Goal: Transaction & Acquisition: Purchase product/service

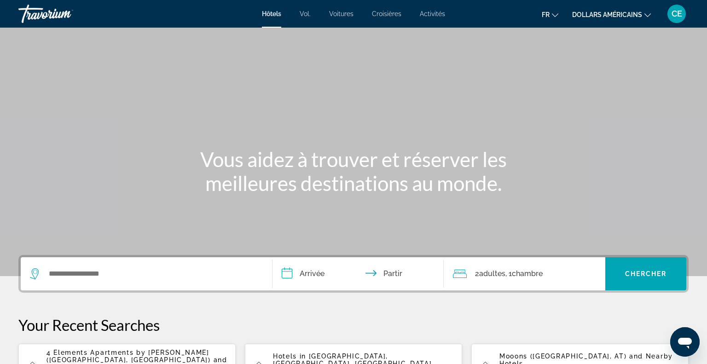
click at [106, 281] on div "Widget de recherche" at bounding box center [146, 273] width 233 height 33
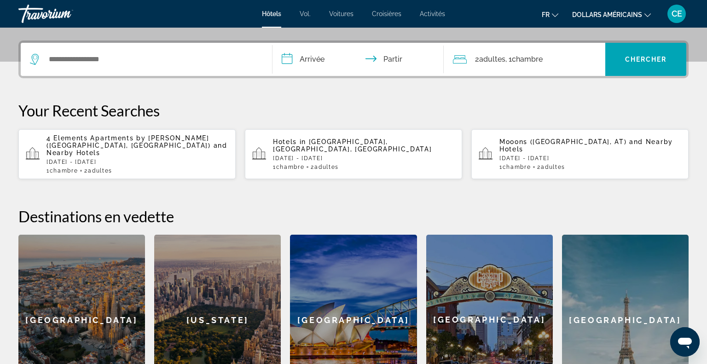
scroll to position [225, 0]
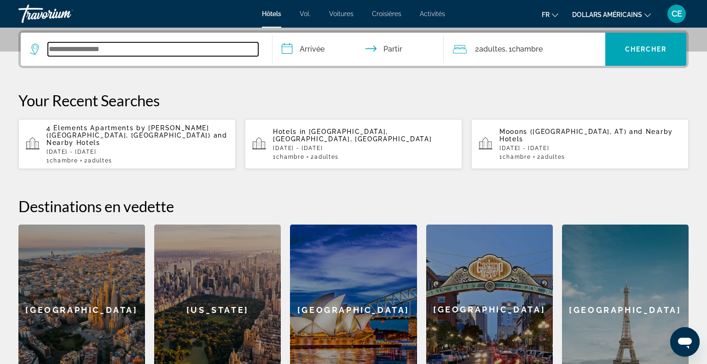
click at [92, 44] on input "Widget de recherche" at bounding box center [153, 49] width 210 height 14
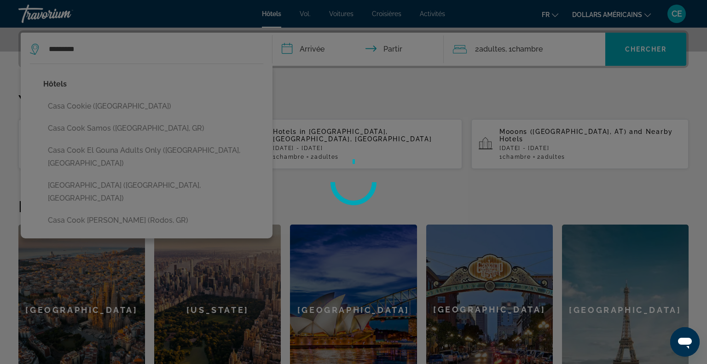
click at [119, 194] on div at bounding box center [353, 182] width 707 height 364
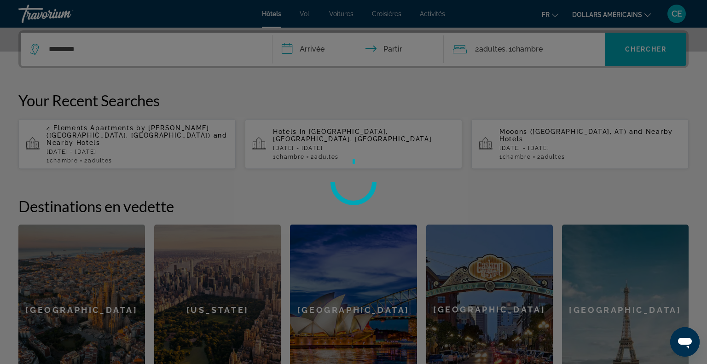
click at [182, 52] on div at bounding box center [353, 182] width 707 height 364
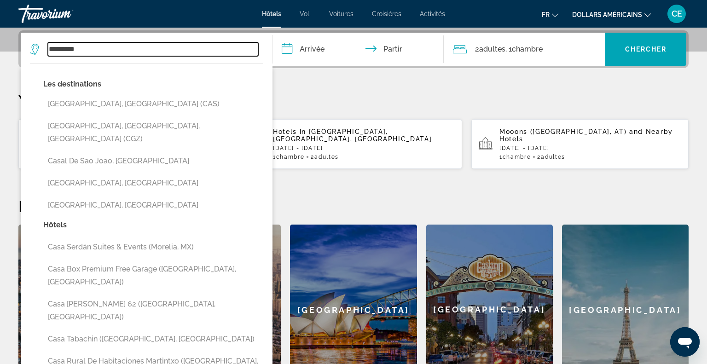
click at [118, 51] on input "*********" at bounding box center [153, 49] width 210 height 14
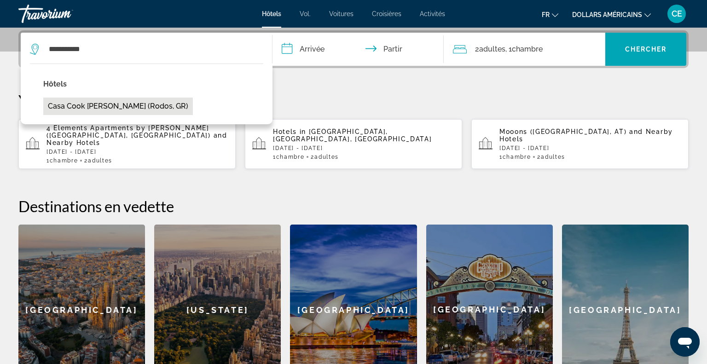
click at [117, 101] on button "Casa Cook [PERSON_NAME] (Rodos, GR)" at bounding box center [118, 107] width 150 height 18
type input "**********"
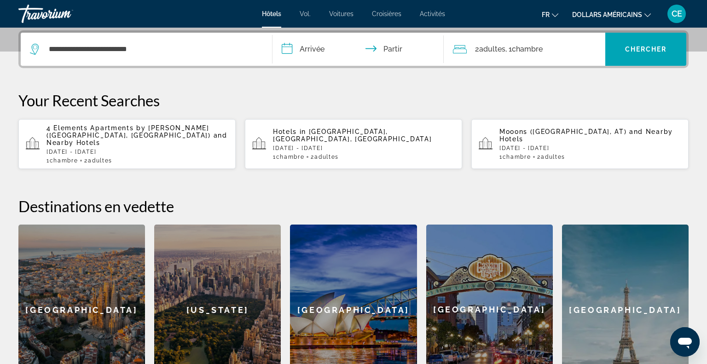
click at [295, 45] on input "**********" at bounding box center [360, 51] width 175 height 36
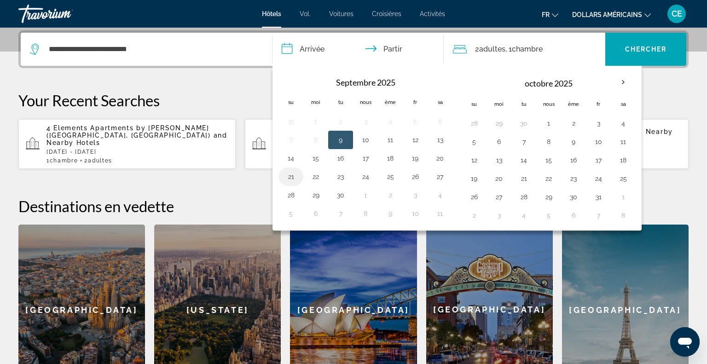
click at [293, 175] on button "21" at bounding box center [291, 176] width 15 height 13
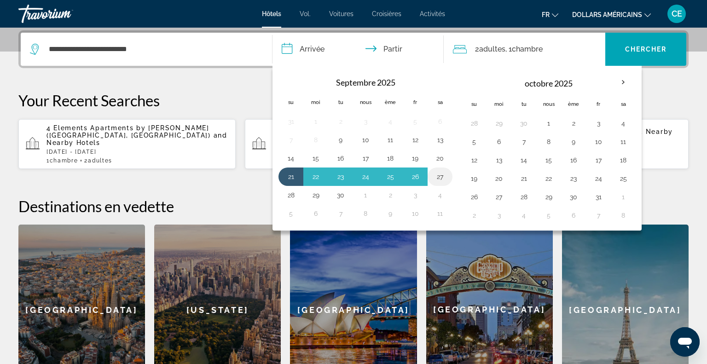
click at [435, 172] on button "27" at bounding box center [440, 176] width 15 height 13
type input "**********"
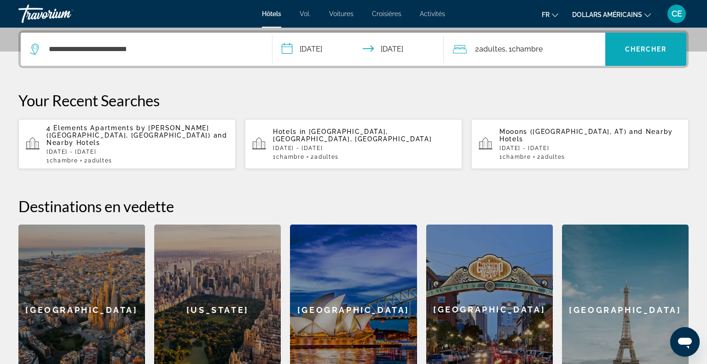
click at [627, 44] on span "Widget de recherche" at bounding box center [646, 49] width 81 height 22
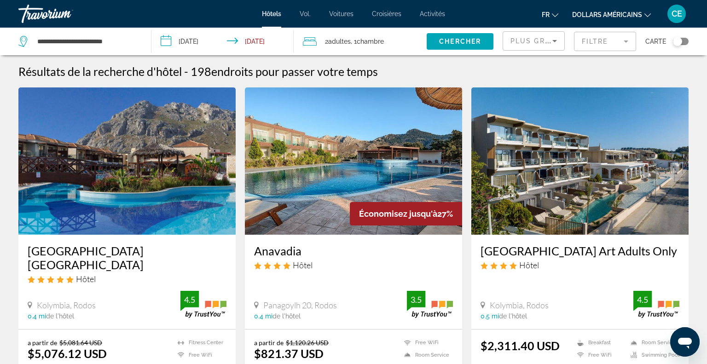
click at [612, 13] on font "dollars américains" at bounding box center [608, 14] width 70 height 7
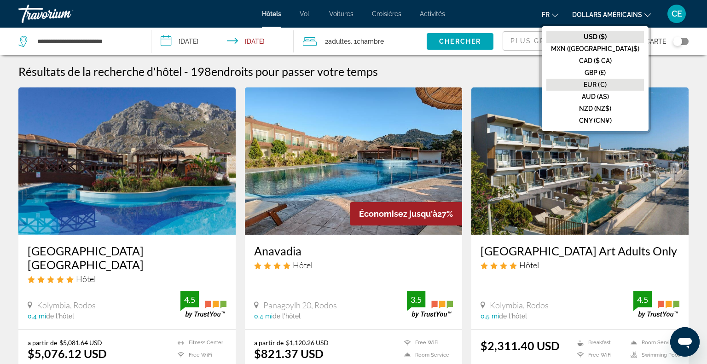
click at [607, 87] on font "EUR (€)" at bounding box center [595, 84] width 23 height 7
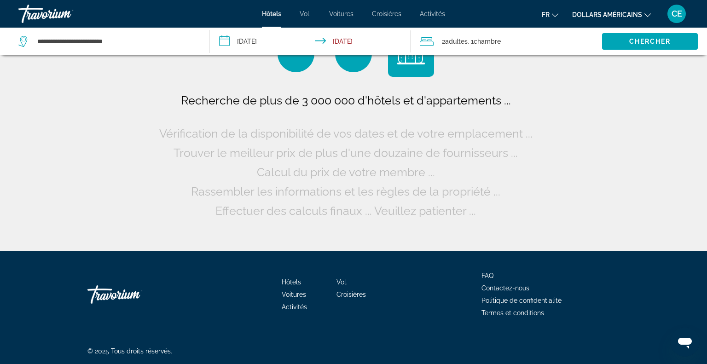
click at [388, 10] on font "Croisières" at bounding box center [386, 13] width 29 height 7
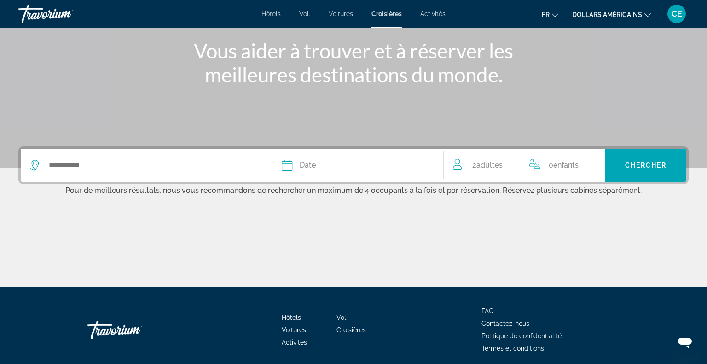
scroll to position [144, 0]
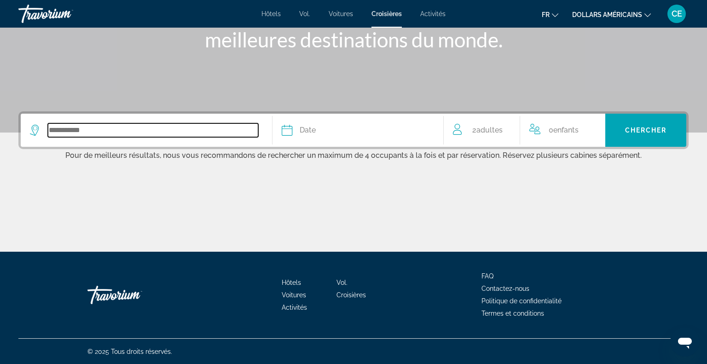
click at [202, 132] on input "Search widget" at bounding box center [153, 130] width 210 height 14
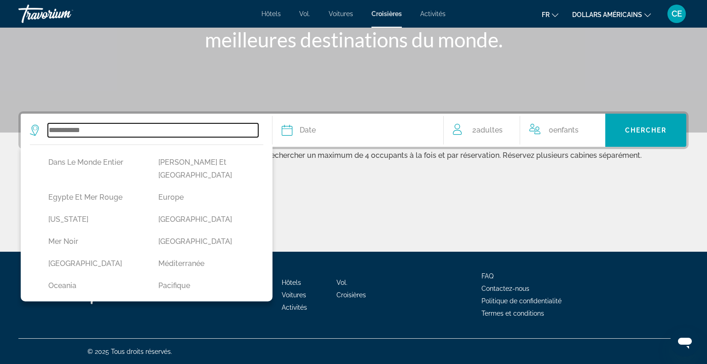
scroll to position [175, 0]
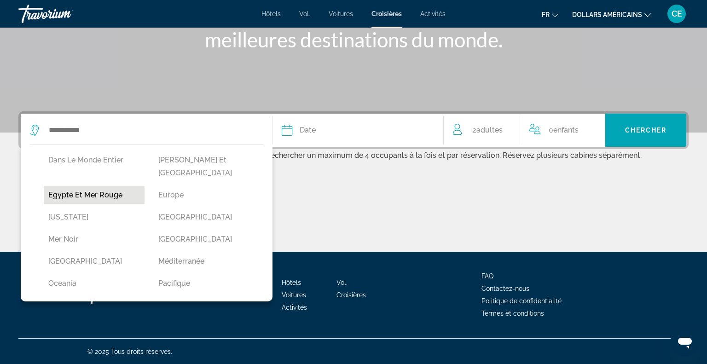
click at [113, 187] on button "Egypte et Mer Rouge" at bounding box center [94, 196] width 101 height 18
type input "**********"
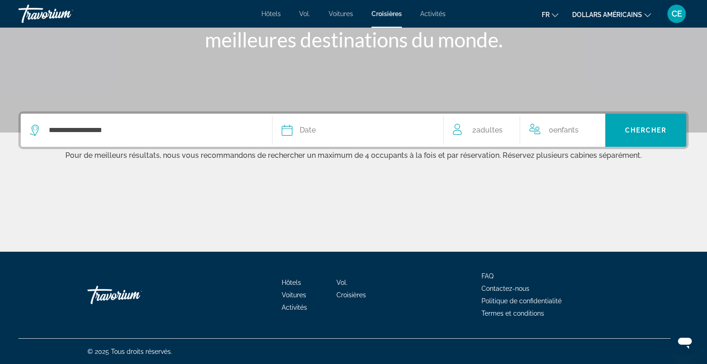
click at [305, 136] on span "Date" at bounding box center [308, 130] width 16 height 13
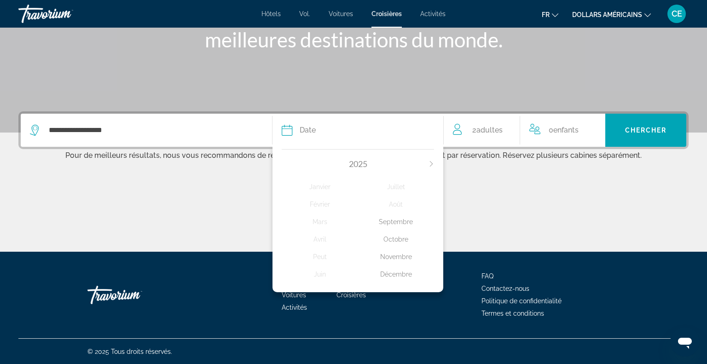
click at [386, 255] on div "Novembre" at bounding box center [396, 257] width 76 height 17
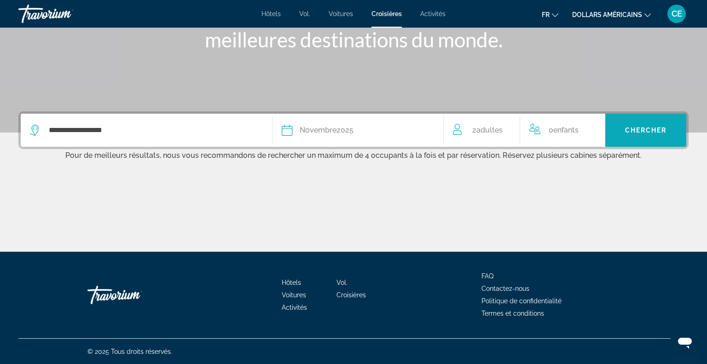
click at [613, 139] on span "Search widget" at bounding box center [646, 130] width 81 height 22
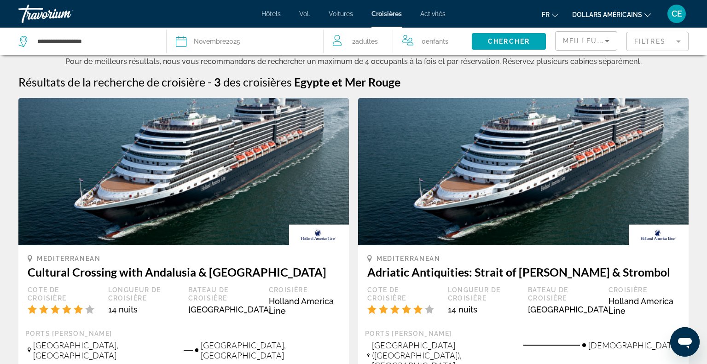
click at [270, 13] on font "Hôtels" at bounding box center [271, 13] width 19 height 7
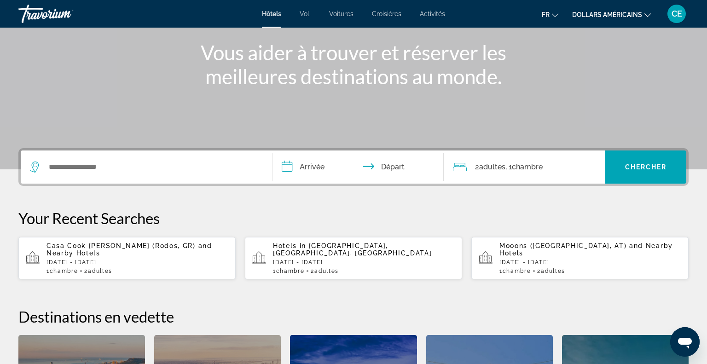
scroll to position [111, 0]
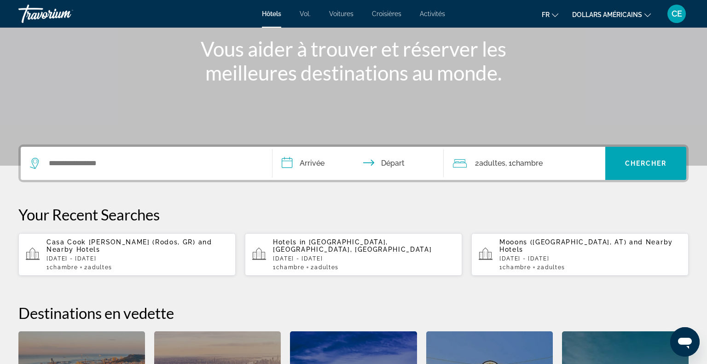
click at [393, 250] on div "Hotels in Wiener Neudorf, Vienna, Austria Sat, 04 Oct - Tue, 07 Oct 1 Chambre p…" at bounding box center [364, 255] width 182 height 32
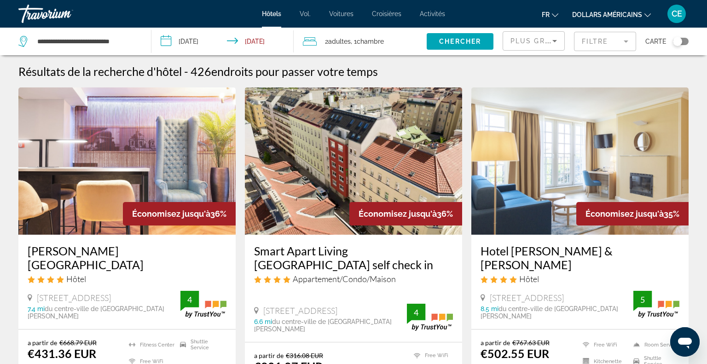
click at [543, 44] on span "Plus grandes économies" at bounding box center [566, 40] width 110 height 7
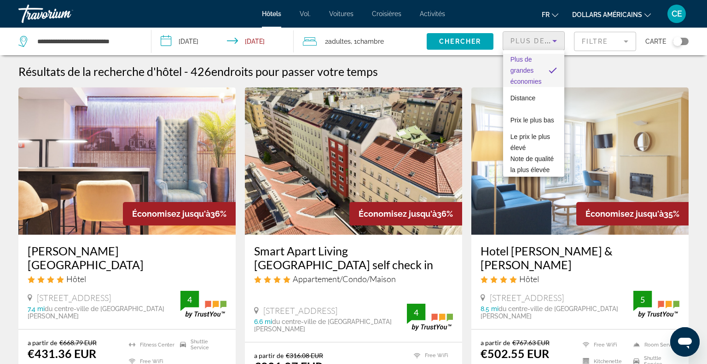
click at [543, 44] on div at bounding box center [353, 182] width 707 height 364
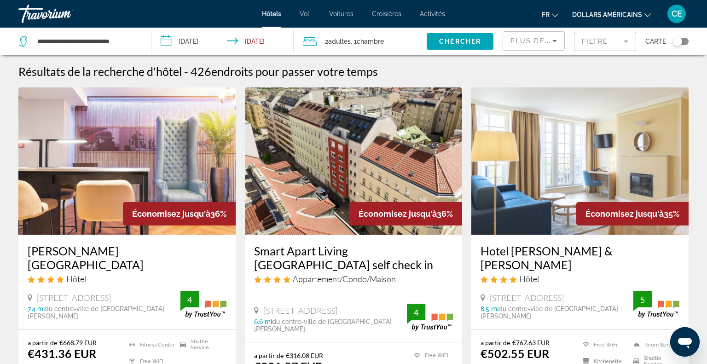
click at [348, 157] on img "Contenu principal" at bounding box center [353, 161] width 217 height 147
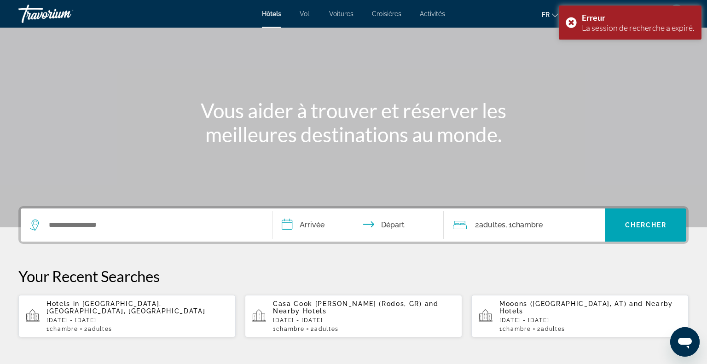
scroll to position [48, 0]
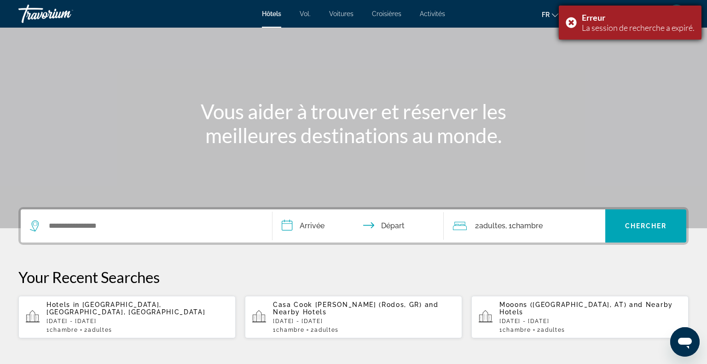
click at [583, 29] on font "La session de recherche a expiré." at bounding box center [638, 28] width 113 height 10
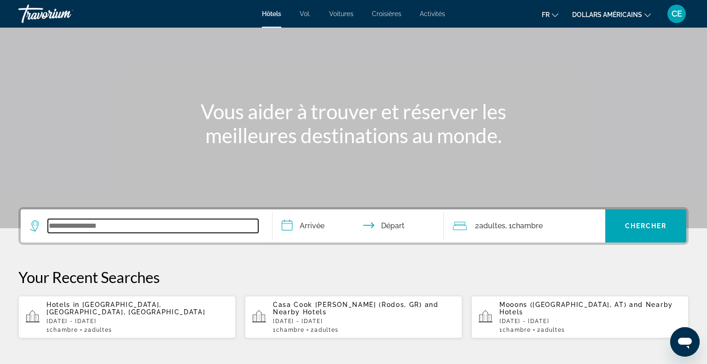
click at [145, 219] on input "Search widget" at bounding box center [153, 226] width 210 height 14
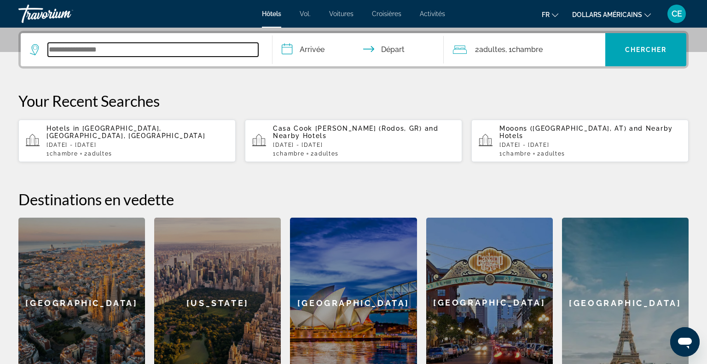
scroll to position [225, 0]
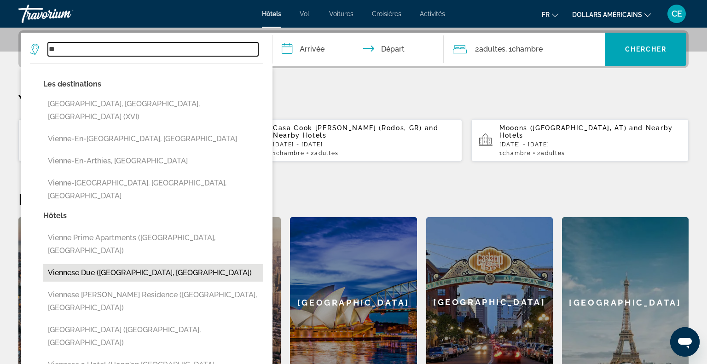
type input "*"
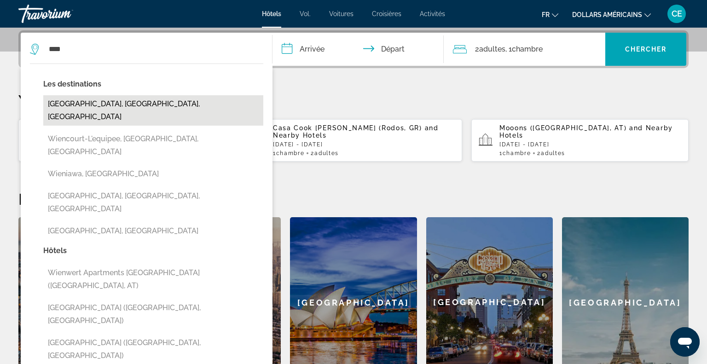
click at [126, 103] on button "[GEOGRAPHIC_DATA], [GEOGRAPHIC_DATA], [GEOGRAPHIC_DATA]" at bounding box center [153, 110] width 220 height 30
type input "**********"
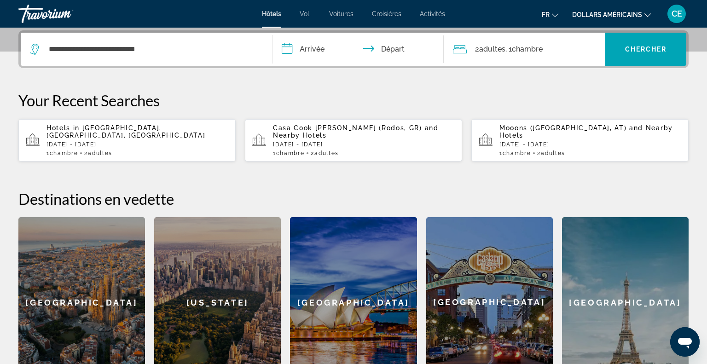
click at [317, 52] on input "**********" at bounding box center [360, 51] width 175 height 36
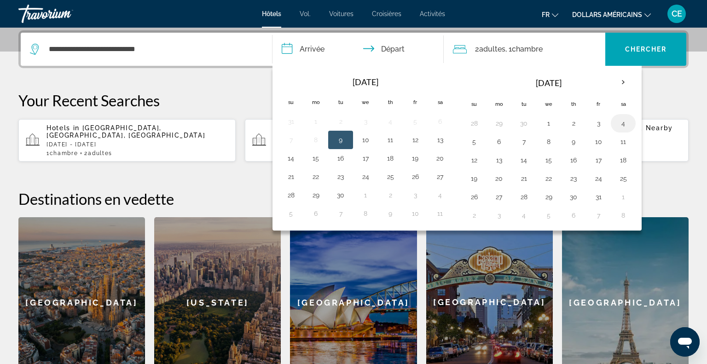
click at [617, 125] on button "4" at bounding box center [623, 123] width 15 height 13
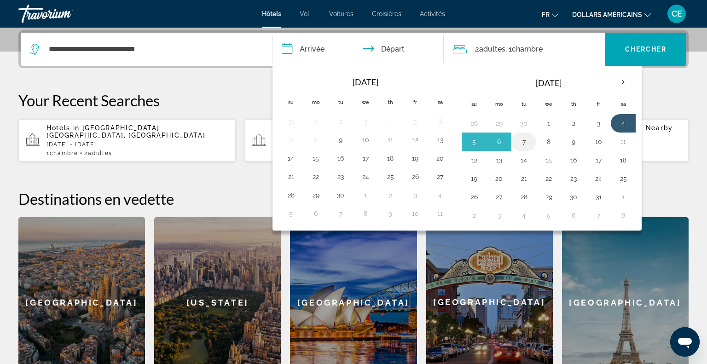
click at [525, 141] on button "7" at bounding box center [524, 141] width 15 height 13
type input "**********"
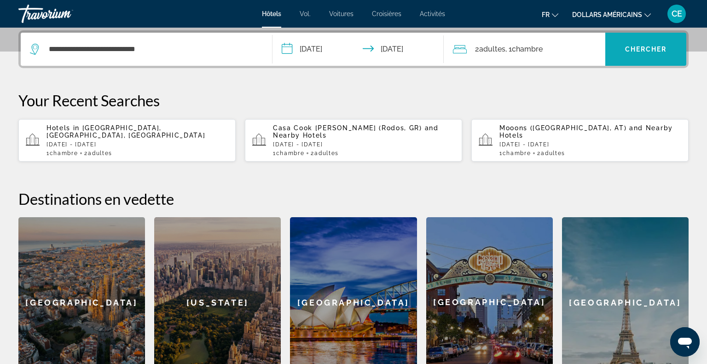
click at [641, 44] on span "Search widget" at bounding box center [646, 49] width 81 height 22
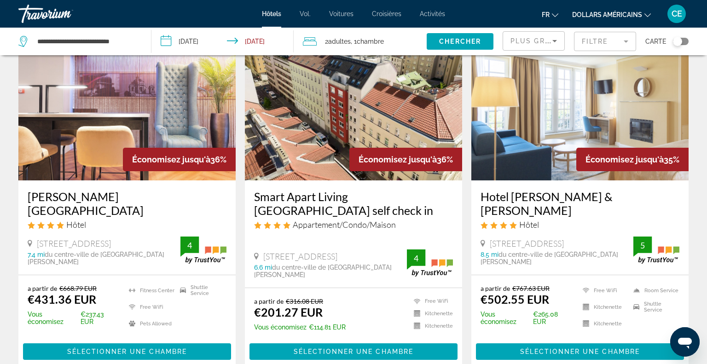
scroll to position [55, 0]
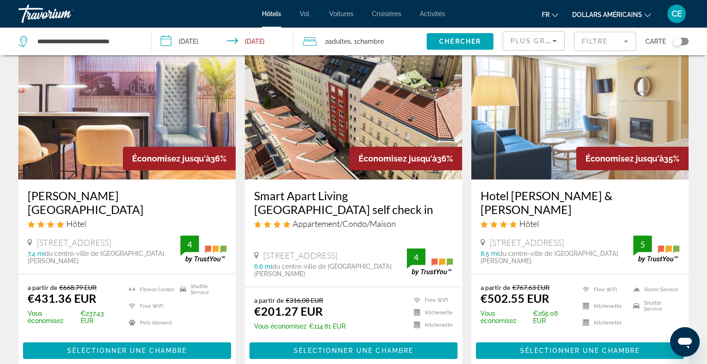
click at [362, 114] on img "Contenu principal" at bounding box center [353, 105] width 217 height 147
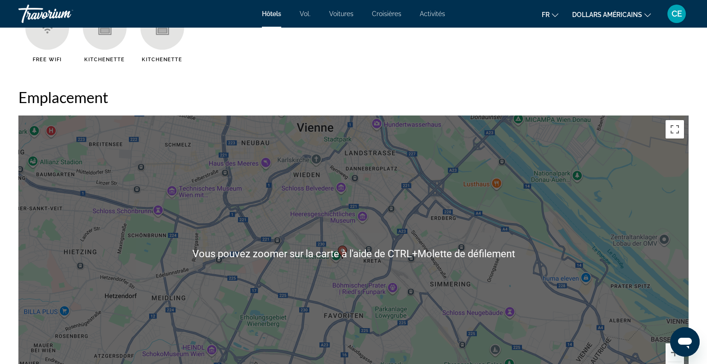
scroll to position [763, 0]
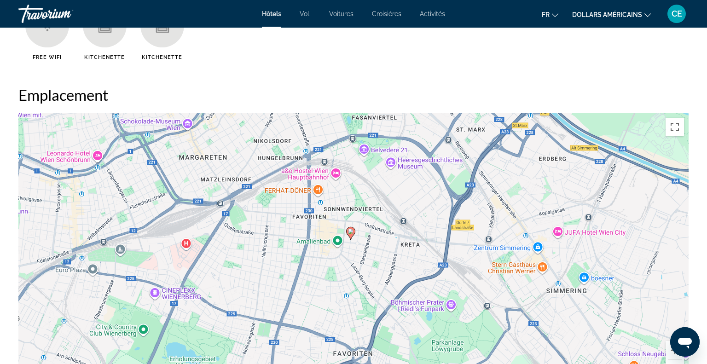
click at [403, 222] on div "Pour activer le glissement avec le clavier, appuyez sur Alt+Entrée. Une fois ce…" at bounding box center [353, 251] width 671 height 276
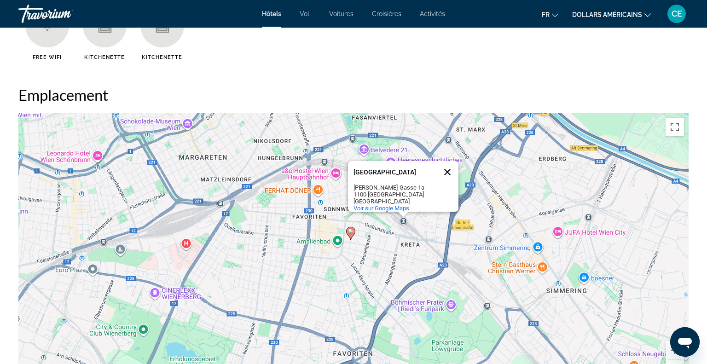
click at [446, 163] on button "Fermer" at bounding box center [448, 172] width 22 height 22
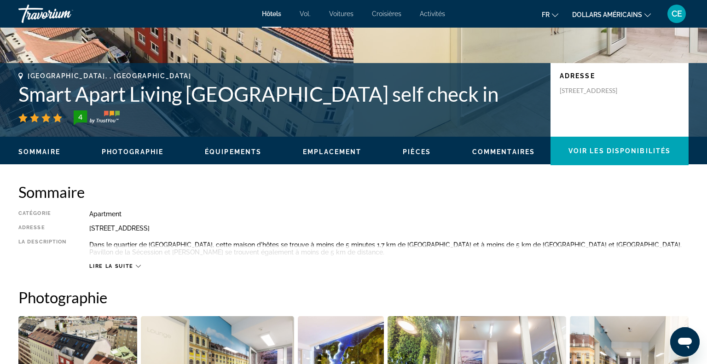
scroll to position [0, 0]
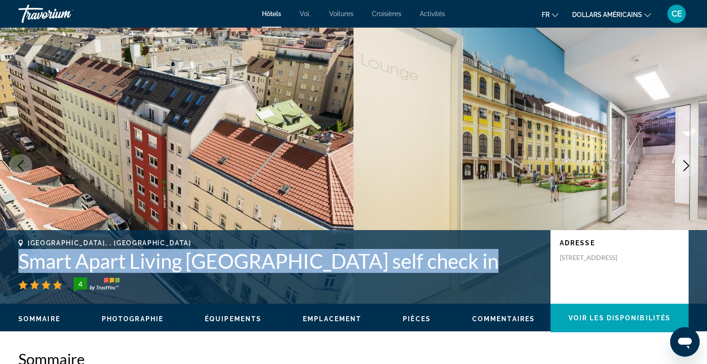
drag, startPoint x: 19, startPoint y: 260, endPoint x: 475, endPoint y: 267, distance: 456.0
click at [475, 267] on h1 "Smart Apart Living Wien Hauptbahnhof self check in" at bounding box center [279, 261] width 523 height 24
copy h1 "Smart Apart Living Wien Hauptbahnhof self check in"
click at [597, 262] on p "Waldgasse 19, Vienna 1100, Austria" at bounding box center [597, 258] width 74 height 8
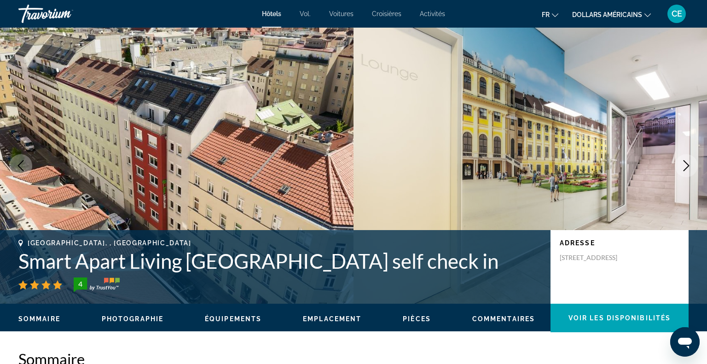
drag, startPoint x: 597, startPoint y: 264, endPoint x: 560, endPoint y: 257, distance: 38.0
click at [560, 257] on p "Waldgasse 19, Vienna 1100, Austria" at bounding box center [597, 258] width 74 height 8
copy p "Waldgasse 19, Vienna 1100, Austria"
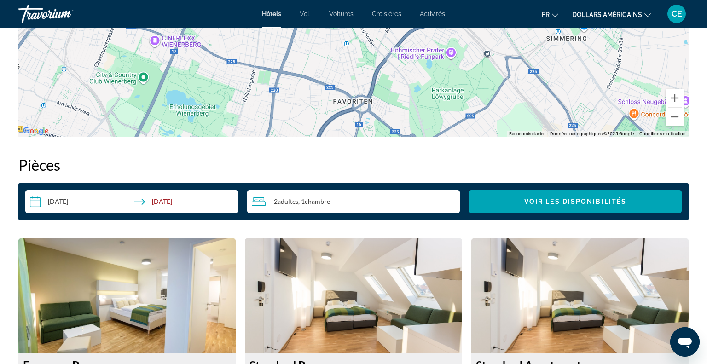
scroll to position [1015, 0]
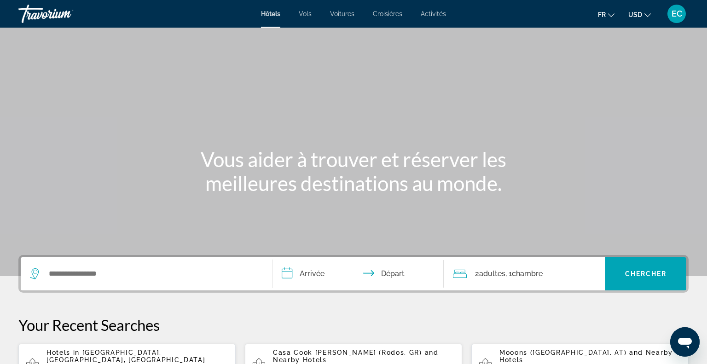
click at [638, 18] on span "USD" at bounding box center [636, 14] width 14 height 7
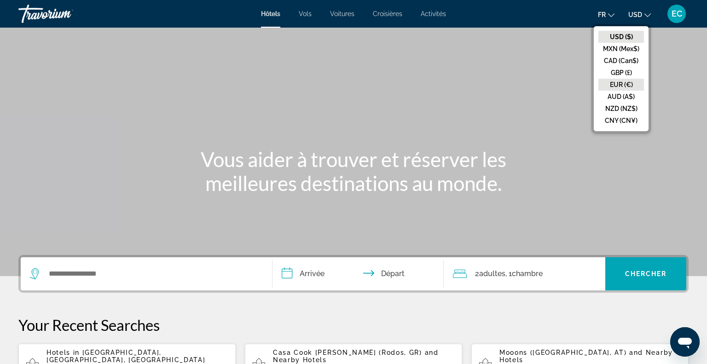
click at [621, 88] on button "EUR (€)" at bounding box center [622, 85] width 46 height 12
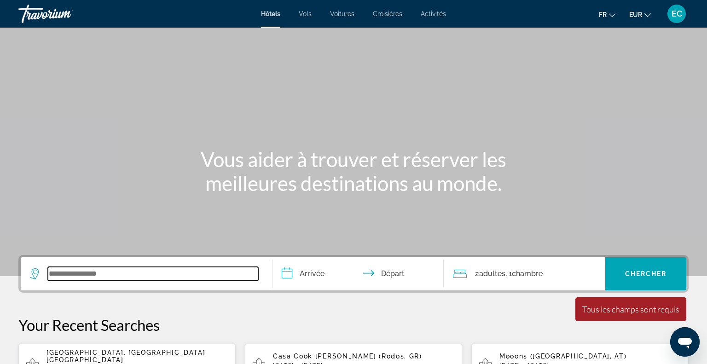
click at [114, 275] on input "Search widget" at bounding box center [153, 274] width 210 height 14
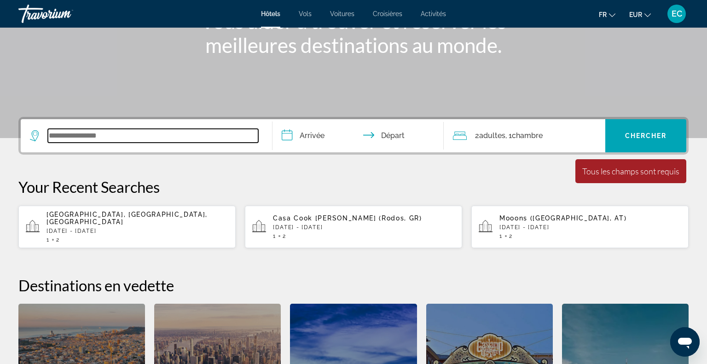
scroll to position [225, 0]
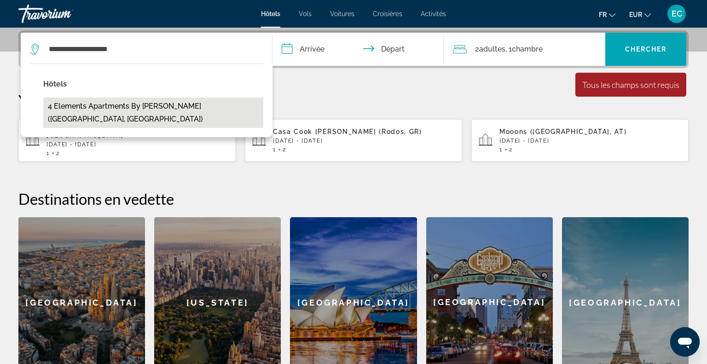
click at [136, 112] on button "4 Elements Apartments by Adrez (Prague, CZ)" at bounding box center [153, 113] width 220 height 30
type input "**********"
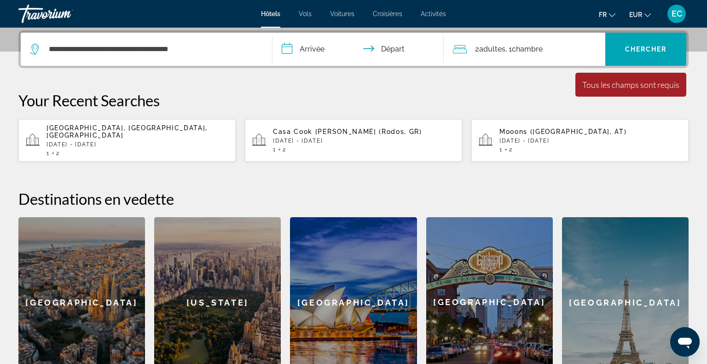
click at [306, 46] on input "**********" at bounding box center [360, 51] width 175 height 36
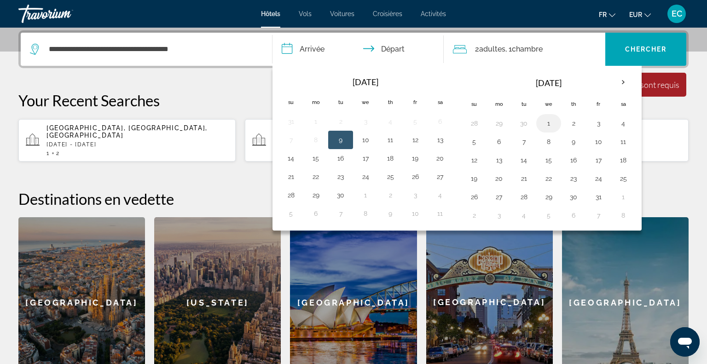
click at [542, 129] on button "1" at bounding box center [549, 123] width 15 height 13
click at [620, 124] on button "4" at bounding box center [623, 123] width 15 height 13
type input "**********"
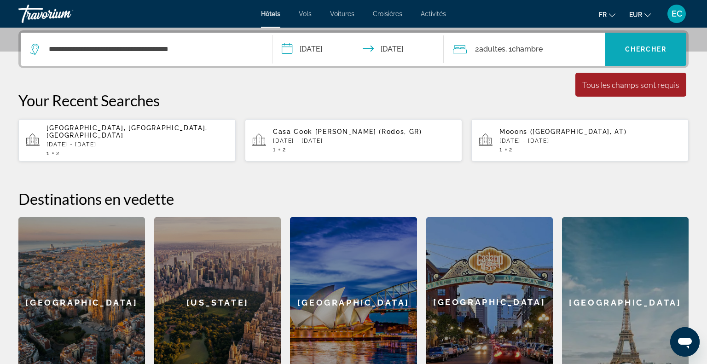
click at [653, 46] on span "Chercher" at bounding box center [646, 49] width 42 height 7
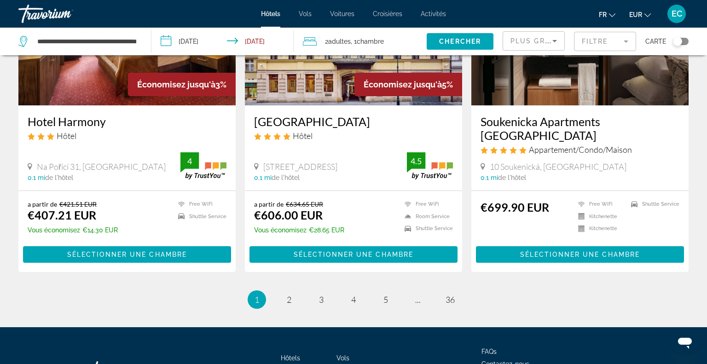
scroll to position [1175, 0]
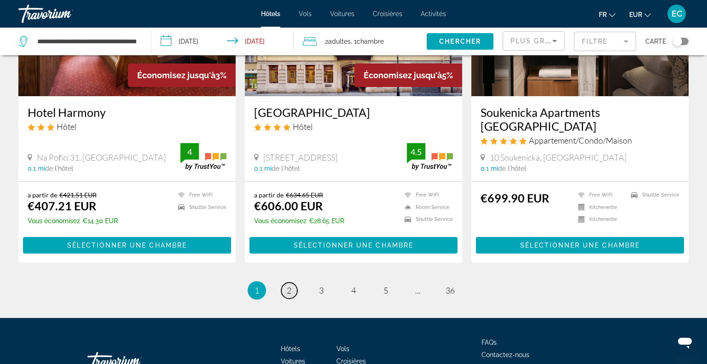
click at [287, 286] on span "2" at bounding box center [289, 291] width 5 height 10
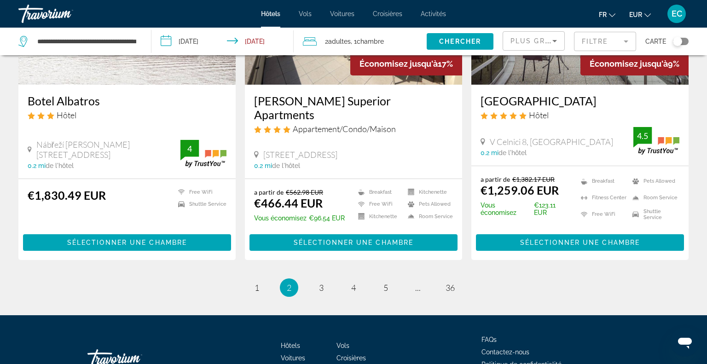
scroll to position [1189, 0]
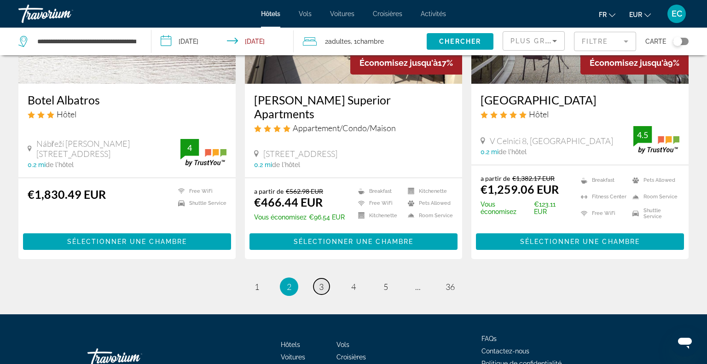
click at [322, 282] on span "3" at bounding box center [321, 287] width 5 height 10
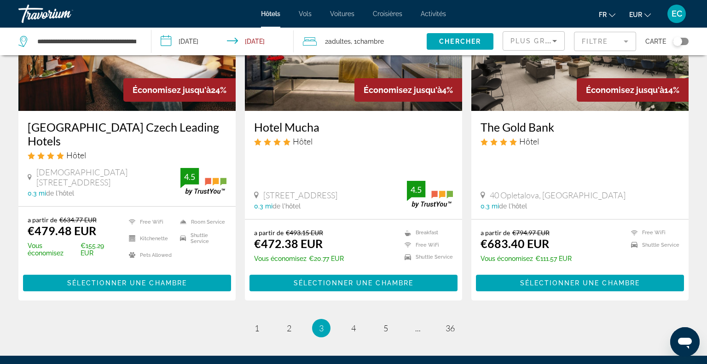
scroll to position [1252, 0]
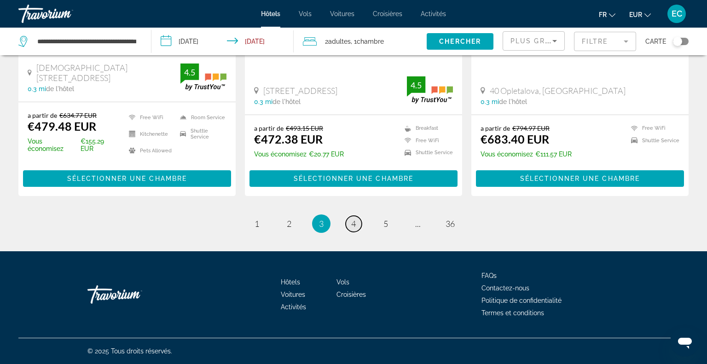
click at [356, 218] on link "page 4" at bounding box center [354, 224] width 16 height 16
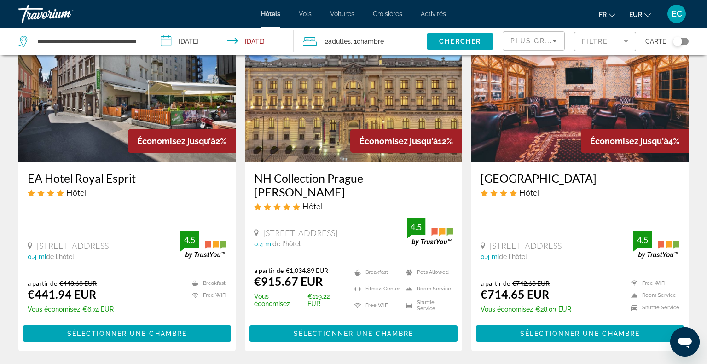
scroll to position [416, 0]
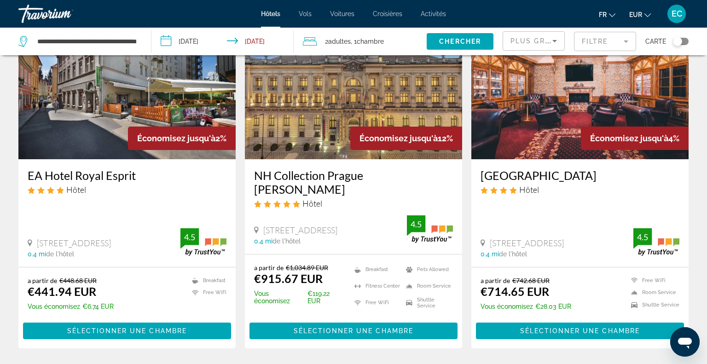
click at [533, 47] on div "Plus grandes économies" at bounding box center [534, 45] width 47 height 26
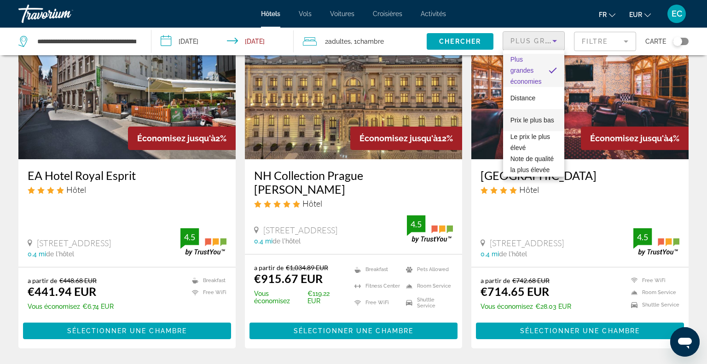
click at [528, 115] on span "Prix le plus bas" at bounding box center [533, 120] width 44 height 11
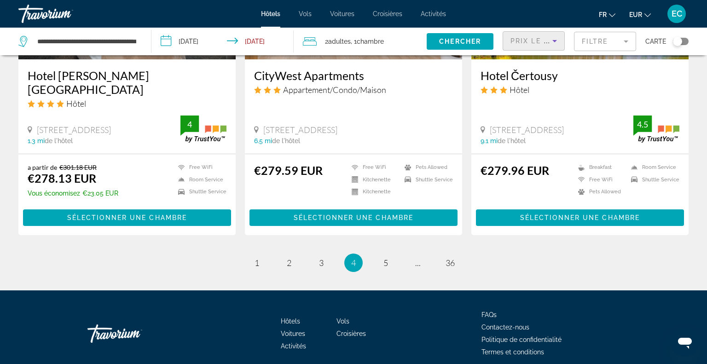
scroll to position [1176, 0]
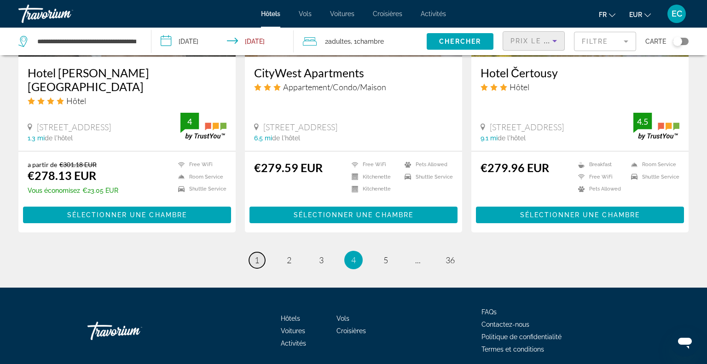
click at [251, 252] on link "page 1" at bounding box center [257, 260] width 16 height 16
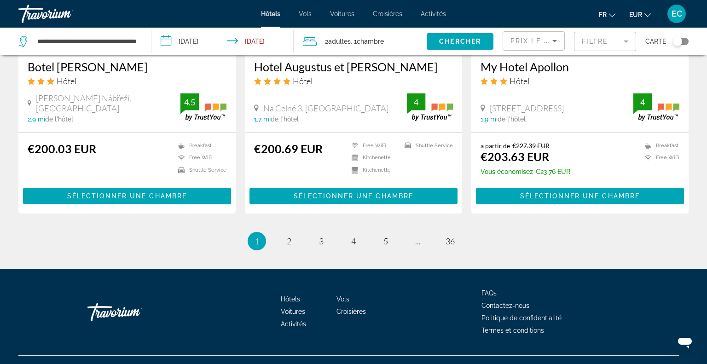
scroll to position [1170, 0]
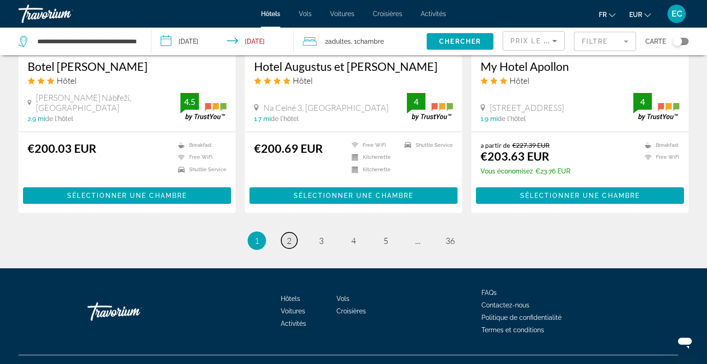
click at [285, 237] on link "page 2" at bounding box center [289, 241] width 16 height 16
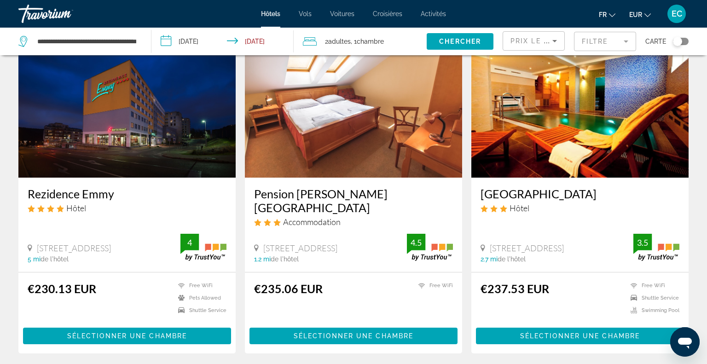
scroll to position [724, 0]
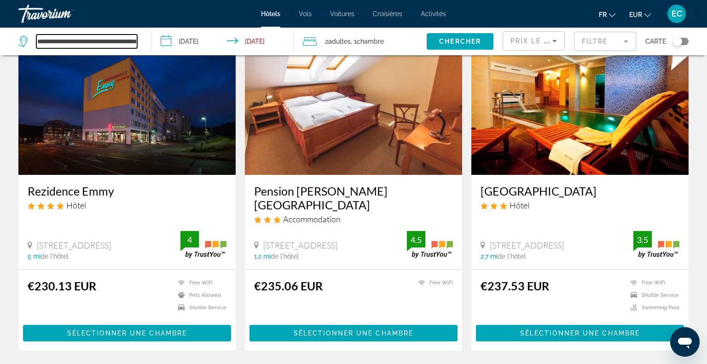
click at [117, 42] on input "**********" at bounding box center [86, 42] width 101 height 14
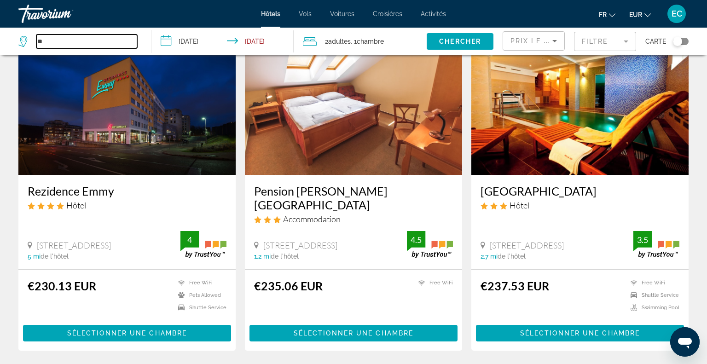
type input "*"
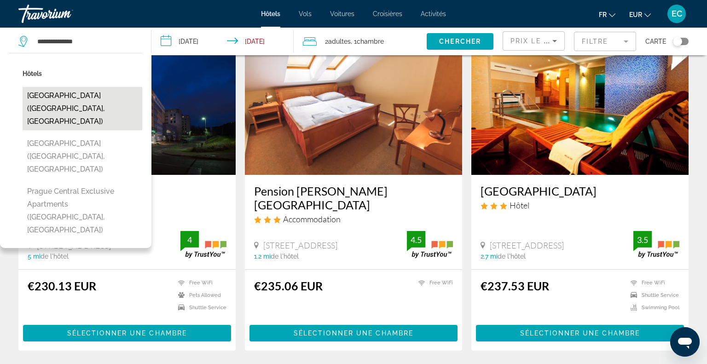
click at [88, 95] on button "[GEOGRAPHIC_DATA] ([GEOGRAPHIC_DATA], [GEOGRAPHIC_DATA])" at bounding box center [83, 108] width 120 height 43
type input "**********"
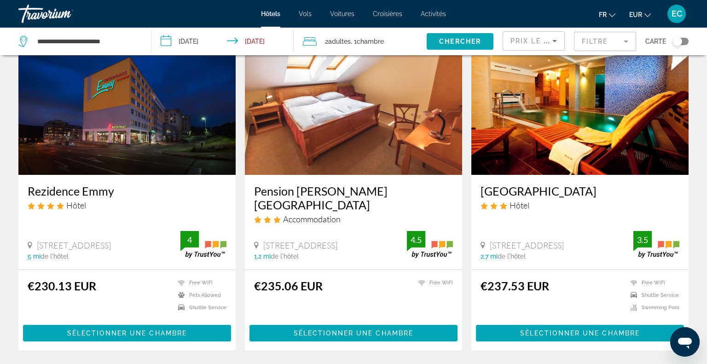
click at [467, 51] on span "Search widget" at bounding box center [460, 41] width 67 height 22
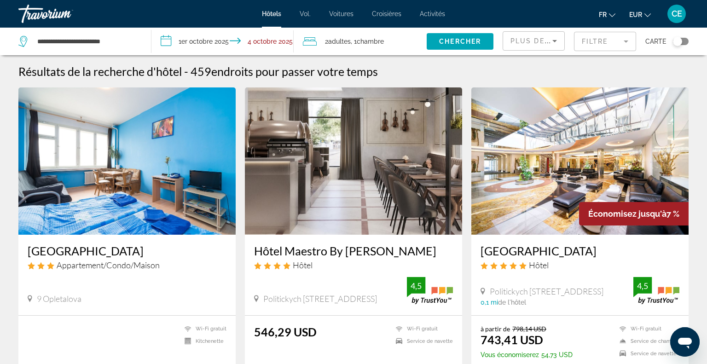
click at [636, 15] on font "EUR" at bounding box center [636, 14] width 13 height 7
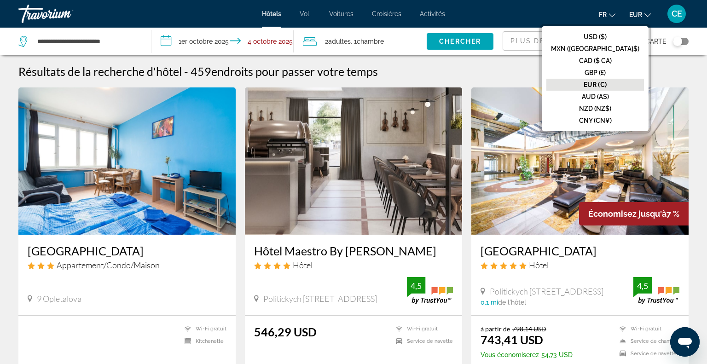
click at [607, 82] on font "EUR (€)" at bounding box center [595, 84] width 23 height 7
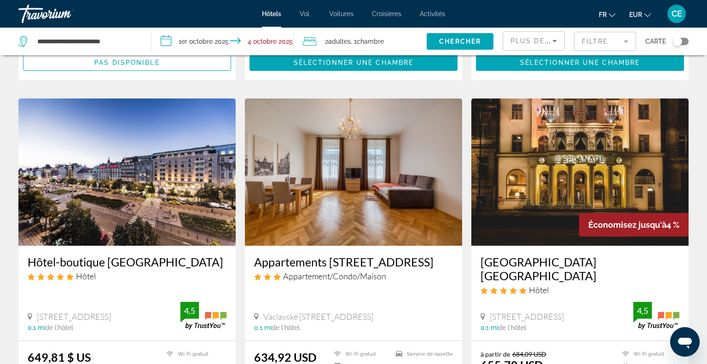
scroll to position [313, 0]
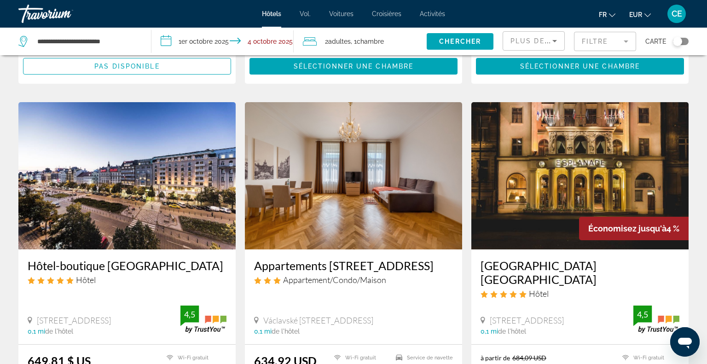
click at [555, 44] on icon "Trier par" at bounding box center [554, 40] width 11 height 11
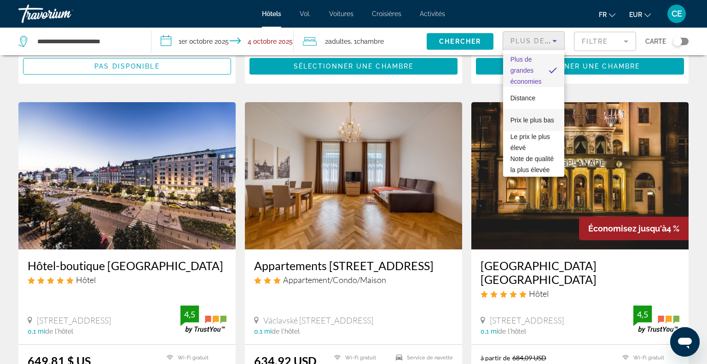
click at [538, 122] on font "Prix ​​le plus bas" at bounding box center [533, 120] width 44 height 7
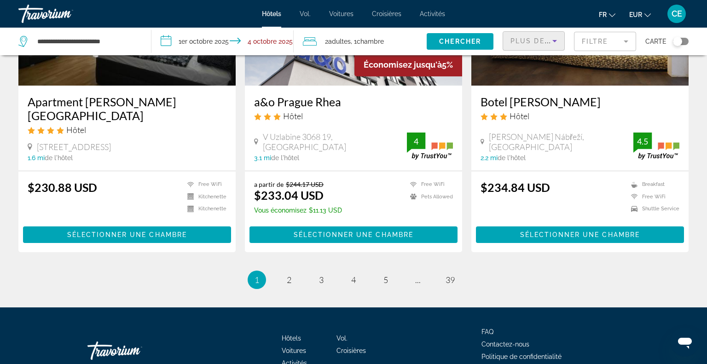
scroll to position [1186, 0]
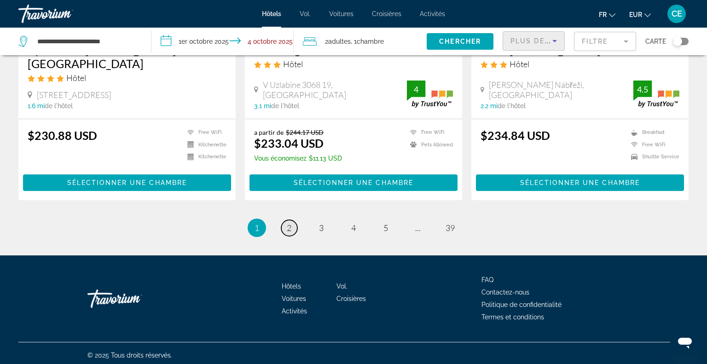
click at [294, 222] on link "page 2" at bounding box center [289, 228] width 16 height 16
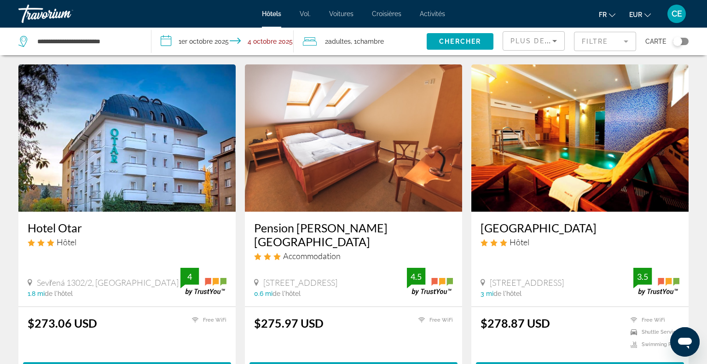
scroll to position [1018, 0]
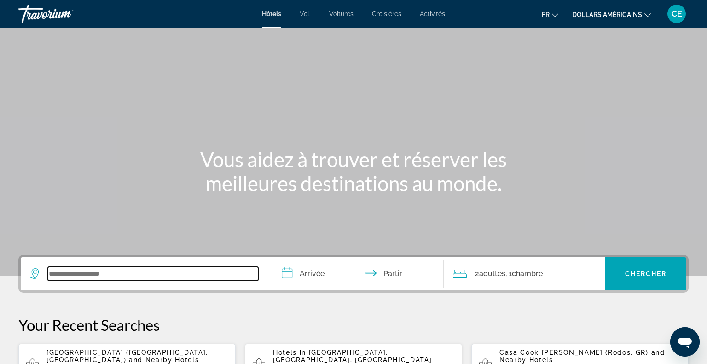
click at [97, 279] on input "Widget de recherche" at bounding box center [153, 274] width 210 height 14
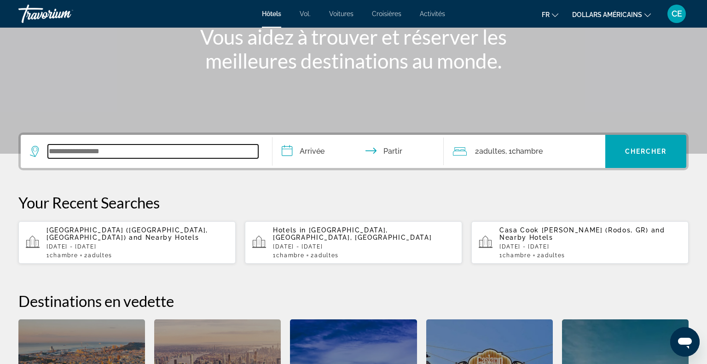
scroll to position [225, 0]
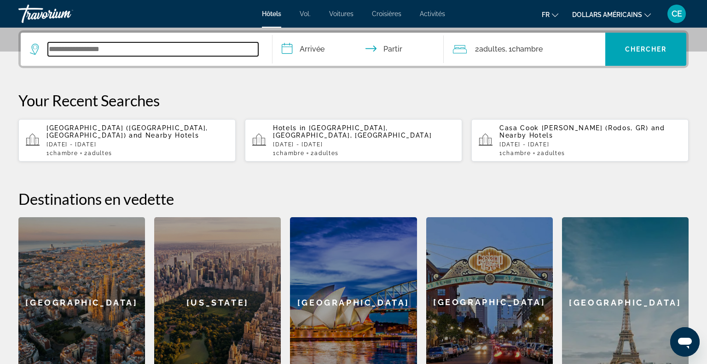
type input "*"
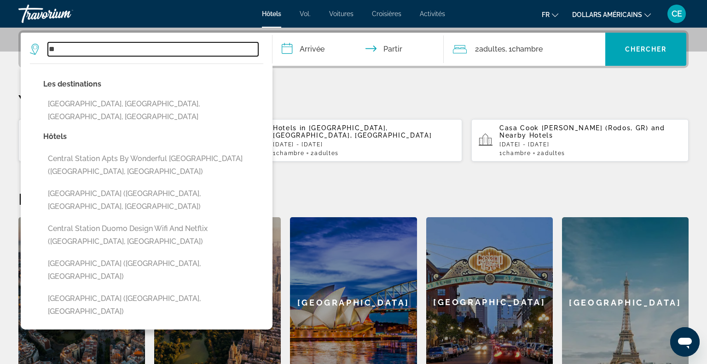
type input "*"
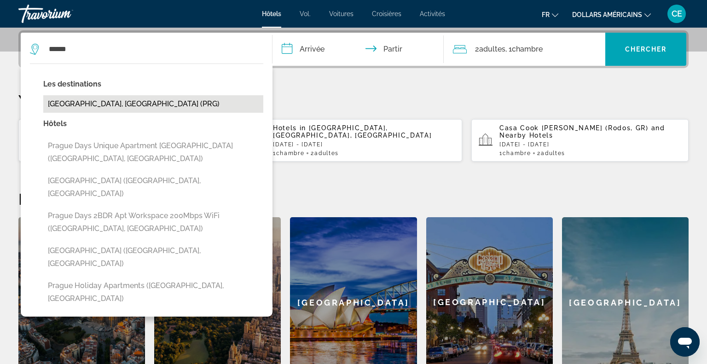
click at [131, 105] on button "[GEOGRAPHIC_DATA], [GEOGRAPHIC_DATA] (PRG)" at bounding box center [153, 104] width 220 height 18
type input "**********"
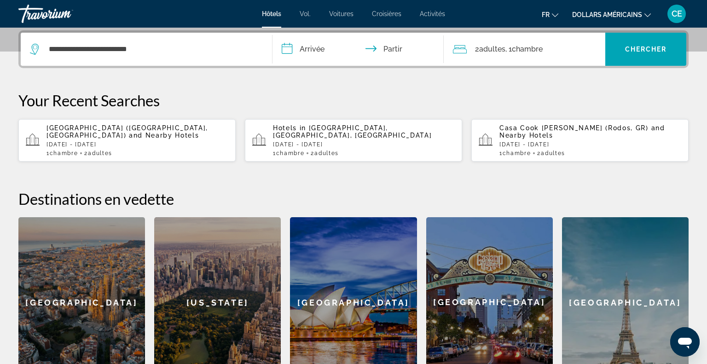
click at [312, 56] on input "**********" at bounding box center [360, 51] width 175 height 36
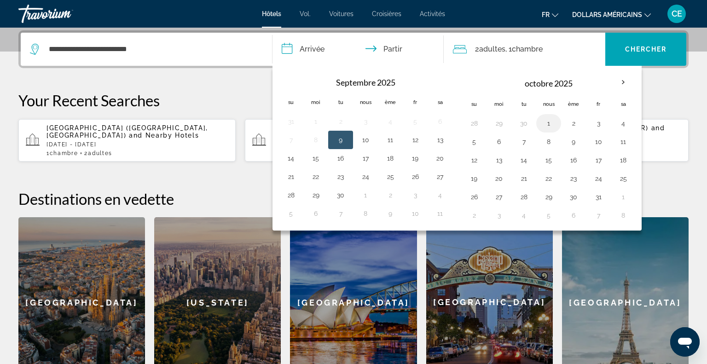
click at [544, 129] on button "1" at bounding box center [549, 123] width 15 height 13
click at [622, 124] on button "4" at bounding box center [623, 123] width 15 height 13
type input "**********"
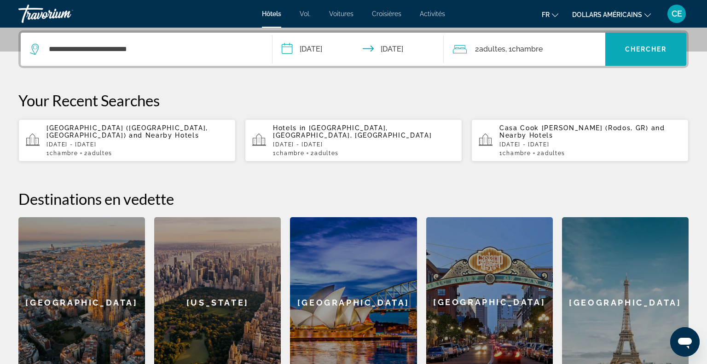
click at [644, 52] on font "Chercher" at bounding box center [646, 49] width 42 height 7
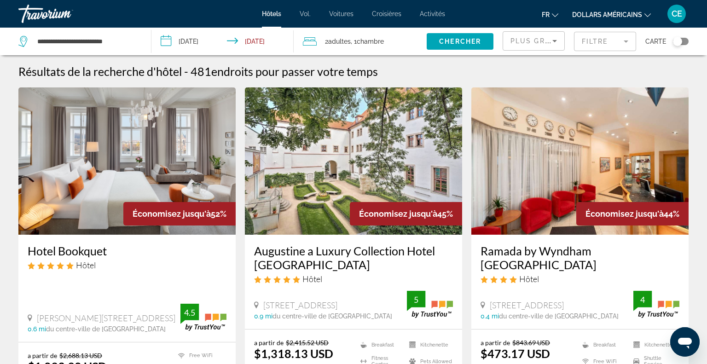
click at [606, 14] on font "dollars américains" at bounding box center [608, 14] width 70 height 7
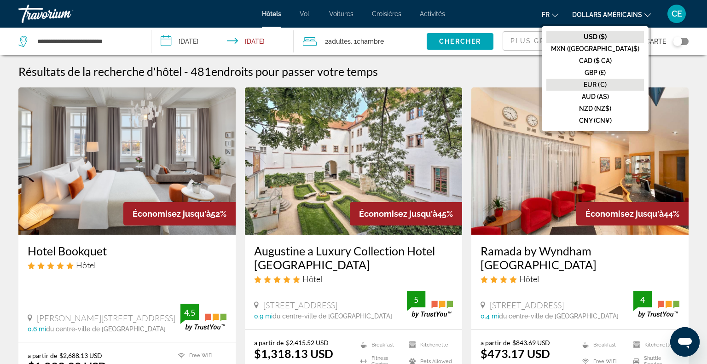
click at [607, 83] on font "EUR (€)" at bounding box center [595, 84] width 23 height 7
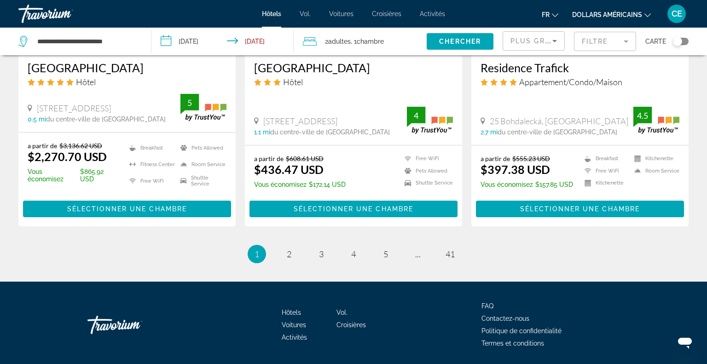
scroll to position [1265, 0]
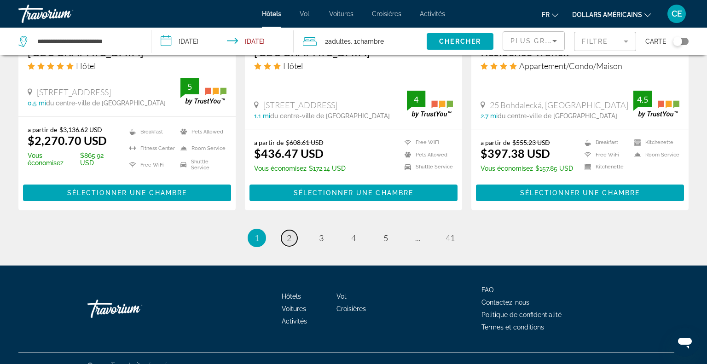
click at [288, 233] on span "2" at bounding box center [289, 238] width 5 height 10
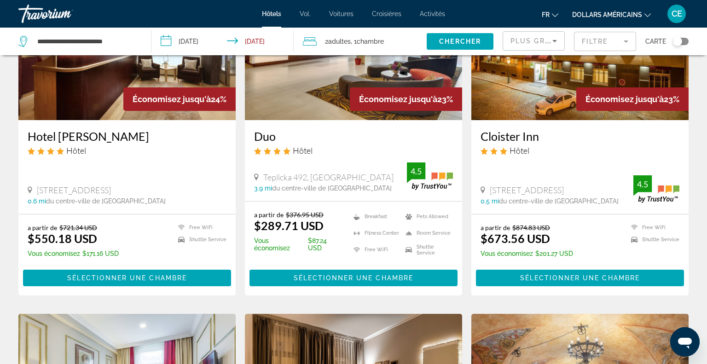
scroll to position [812, 0]
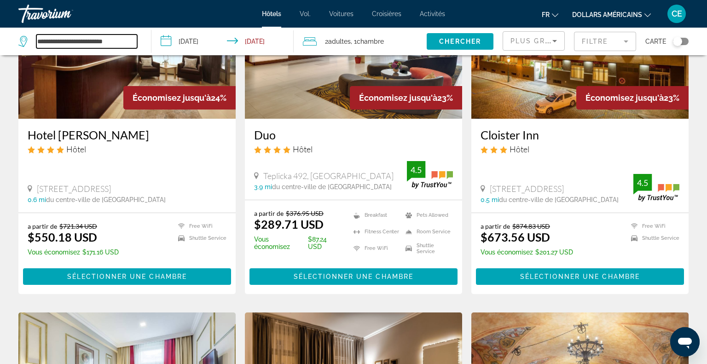
click at [112, 36] on input "**********" at bounding box center [86, 42] width 101 height 14
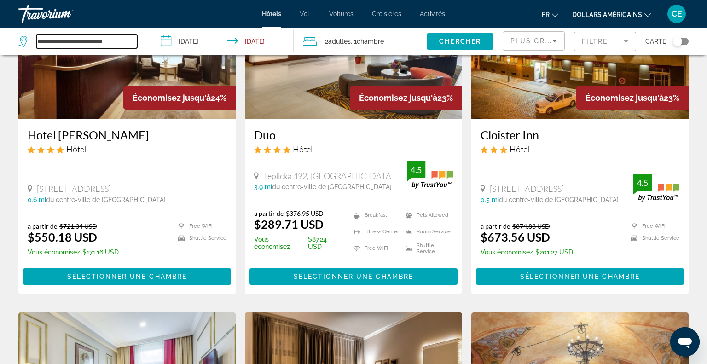
click at [112, 36] on input "**********" at bounding box center [86, 42] width 101 height 14
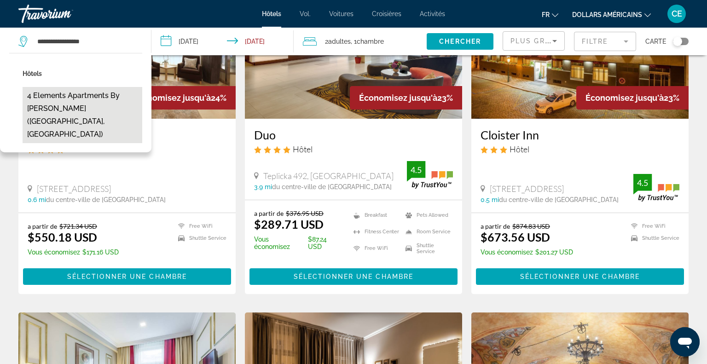
click at [70, 106] on button "4 Elements Apartments by Adrez (Prague, CZ)" at bounding box center [83, 115] width 120 height 56
type input "**********"
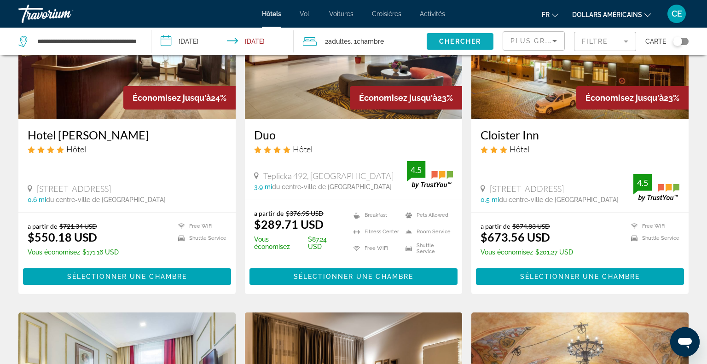
click at [464, 38] on span "Chercher" at bounding box center [460, 41] width 42 height 7
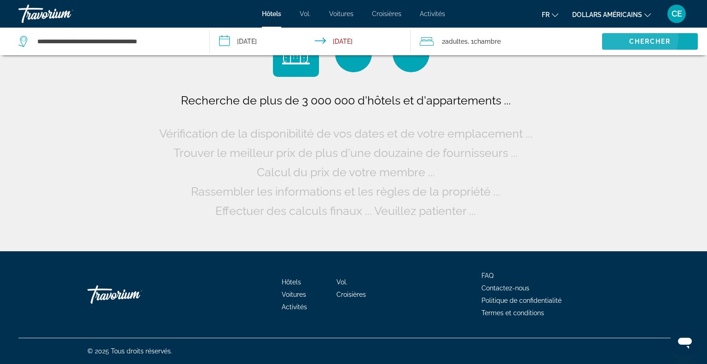
scroll to position [0, 0]
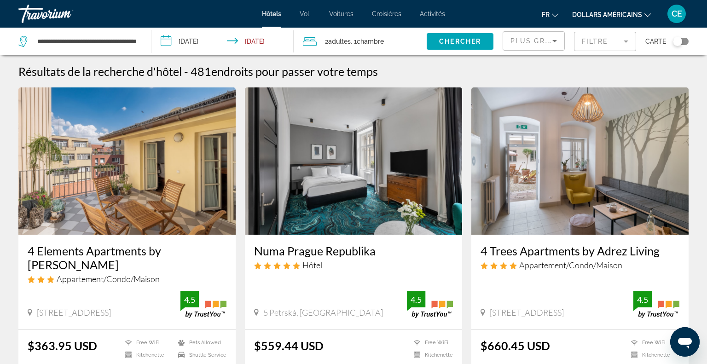
click at [193, 208] on img "Contenu principal" at bounding box center [126, 161] width 217 height 147
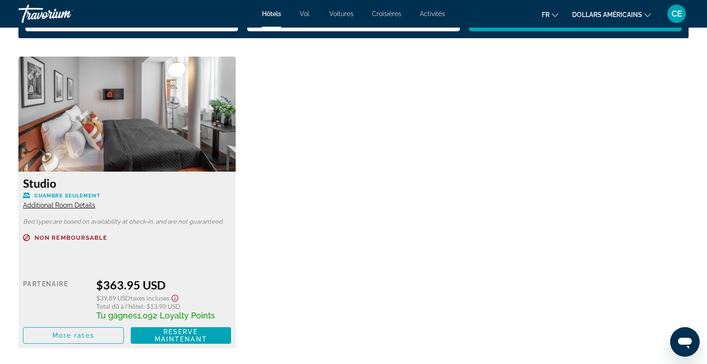
scroll to position [1248, 0]
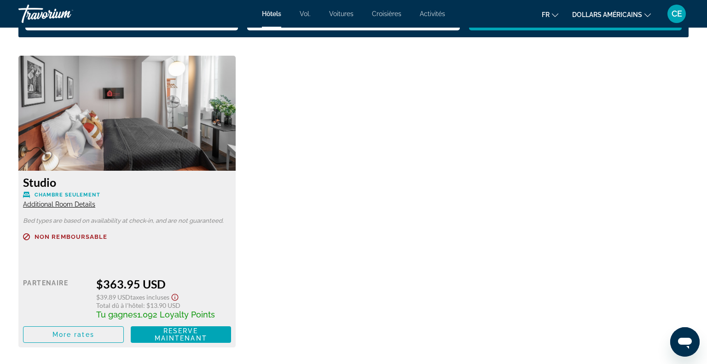
click at [600, 14] on font "dollars américains" at bounding box center [608, 14] width 70 height 7
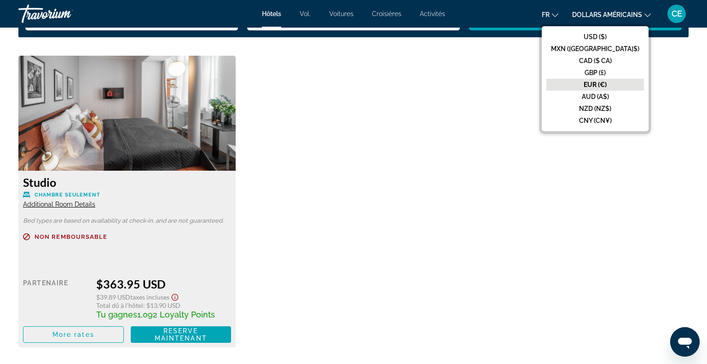
click at [592, 85] on button "EUR (€)" at bounding box center [596, 85] width 98 height 12
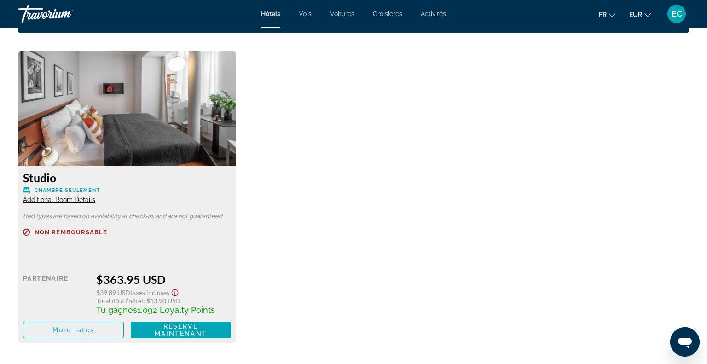
scroll to position [1253, 0]
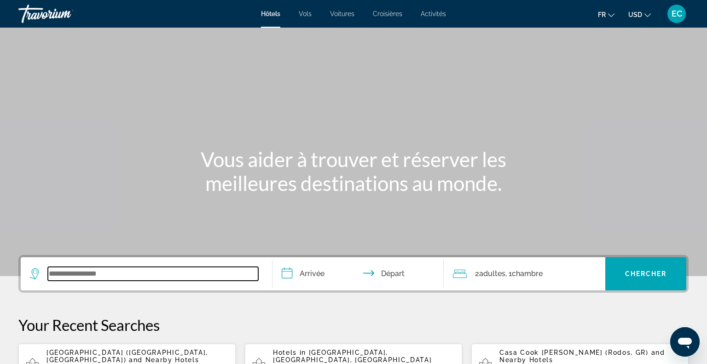
click at [111, 274] on input "Search widget" at bounding box center [153, 274] width 210 height 14
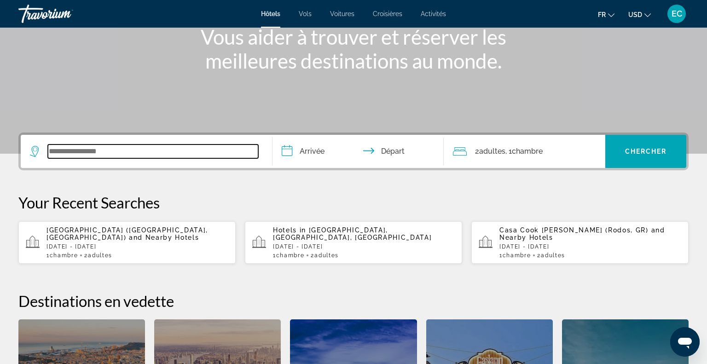
scroll to position [225, 0]
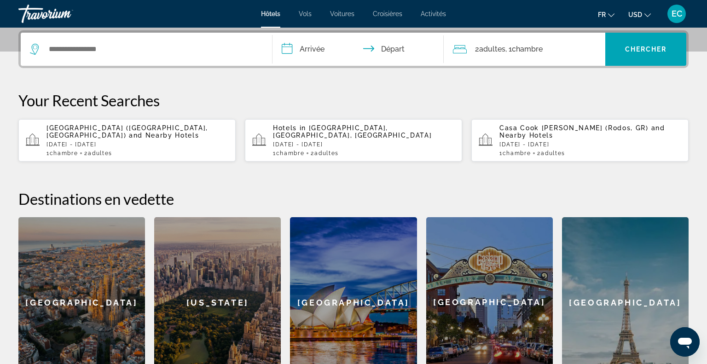
click at [637, 13] on span "USD" at bounding box center [636, 14] width 14 height 7
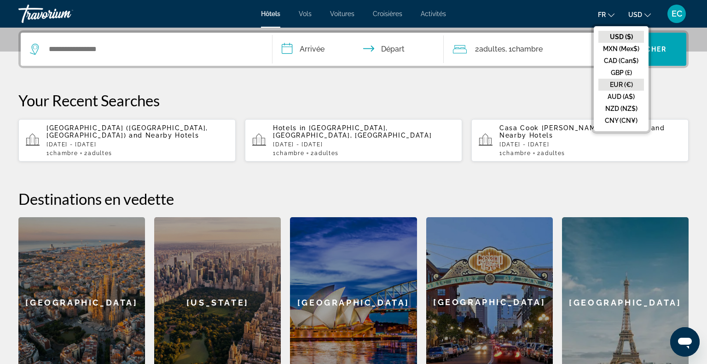
click at [620, 83] on button "EUR (€)" at bounding box center [622, 85] width 46 height 12
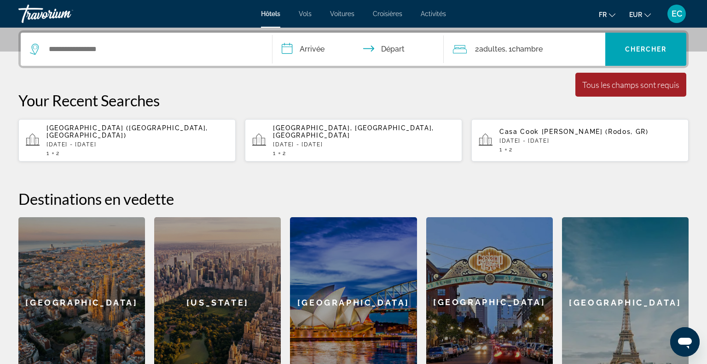
click at [321, 50] on input "**********" at bounding box center [360, 51] width 175 height 36
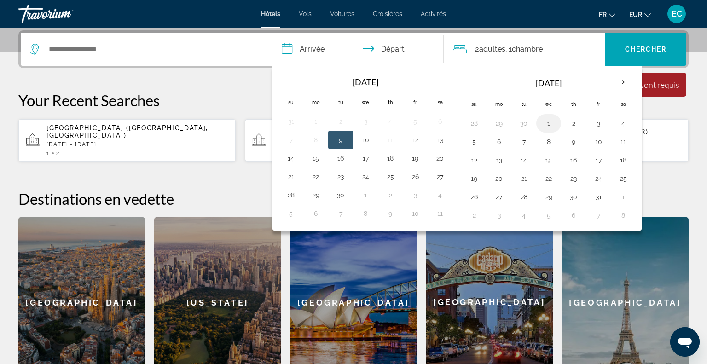
click at [542, 126] on button "1" at bounding box center [549, 123] width 15 height 13
click at [624, 126] on button "4" at bounding box center [623, 123] width 15 height 13
type input "**********"
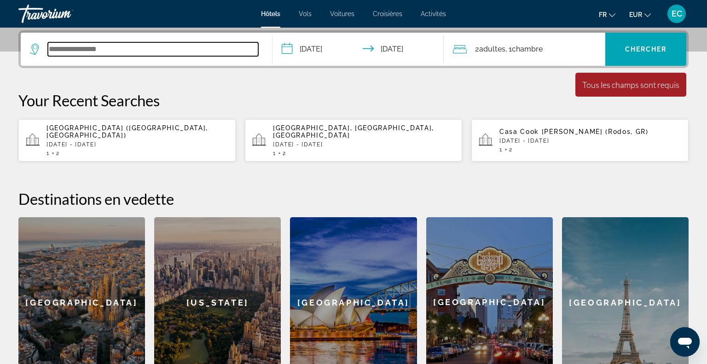
click at [153, 54] on input "Search widget" at bounding box center [153, 49] width 210 height 14
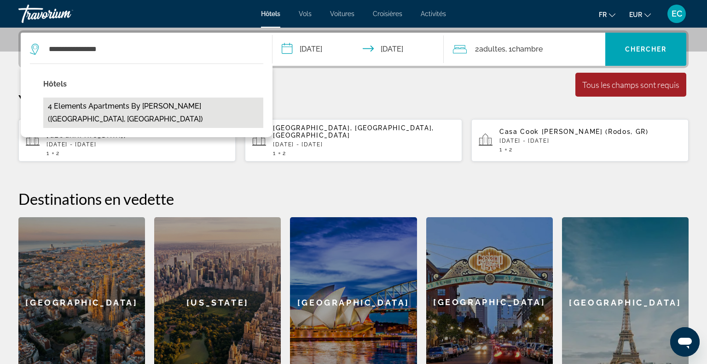
click at [131, 109] on button "4 Elements Apartments by Adrez (Prague, CZ)" at bounding box center [153, 113] width 220 height 30
type input "**********"
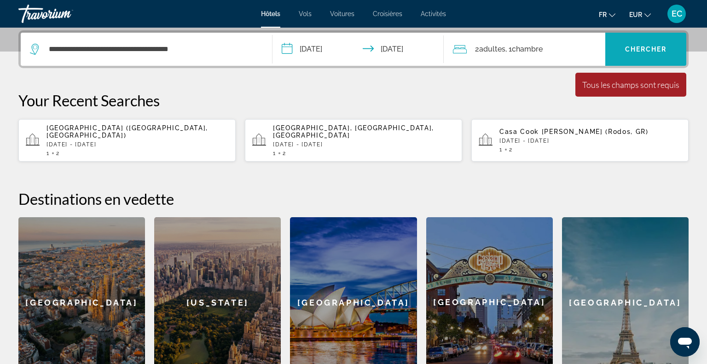
click at [622, 56] on span "Search widget" at bounding box center [646, 49] width 81 height 22
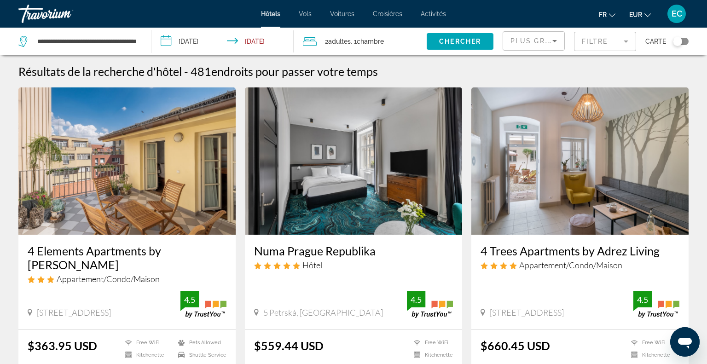
click at [114, 180] on img "Main content" at bounding box center [126, 161] width 217 height 147
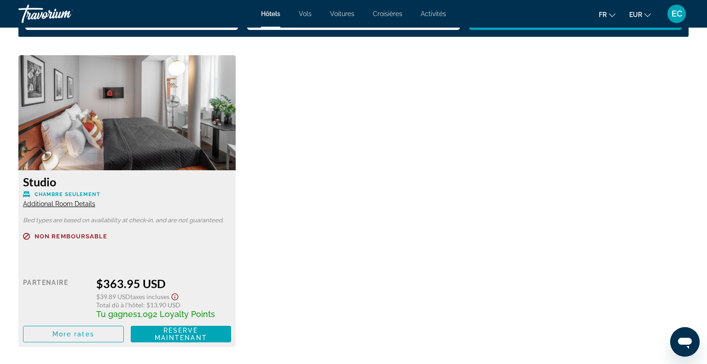
scroll to position [1249, 0]
click at [106, 338] on span "Main content" at bounding box center [73, 334] width 100 height 22
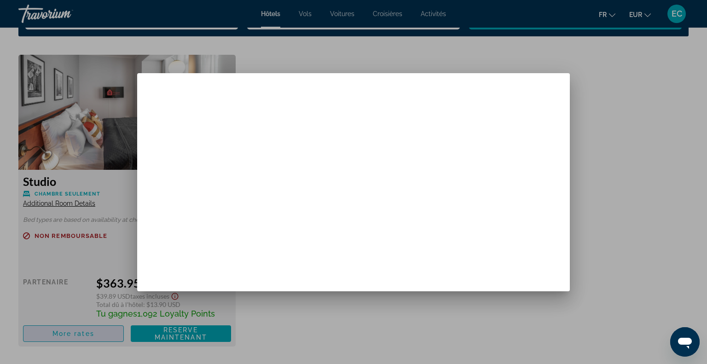
scroll to position [0, 0]
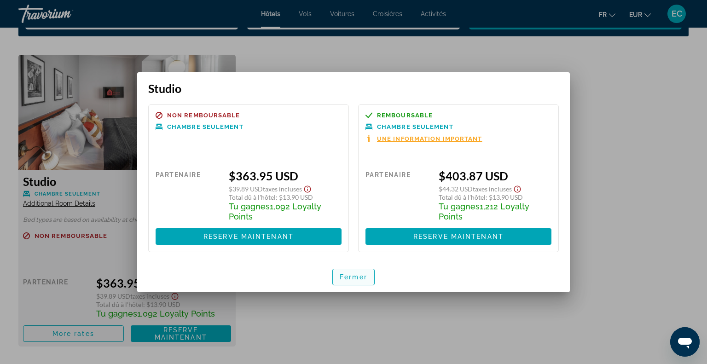
click at [364, 275] on span "Fermer" at bounding box center [354, 277] width 28 height 7
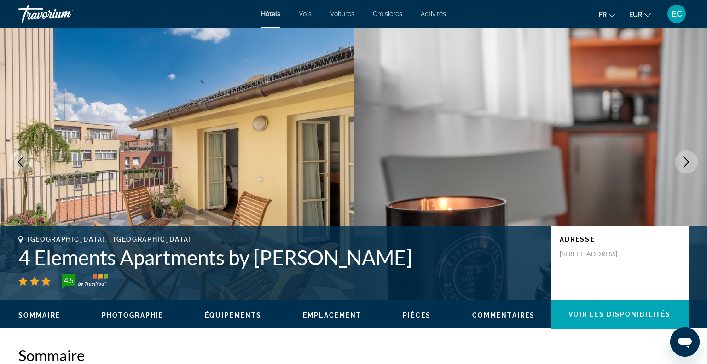
scroll to position [4, 0]
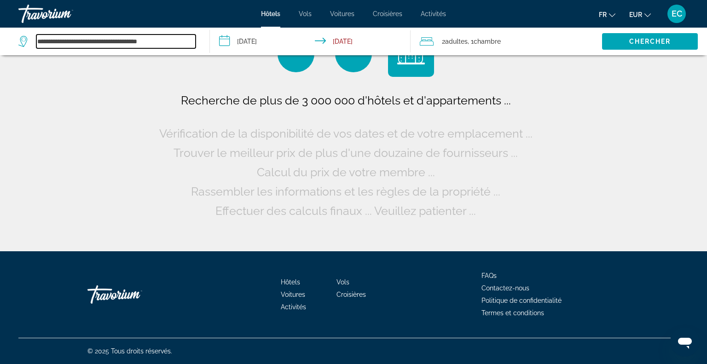
click at [86, 38] on input "**********" at bounding box center [115, 42] width 159 height 14
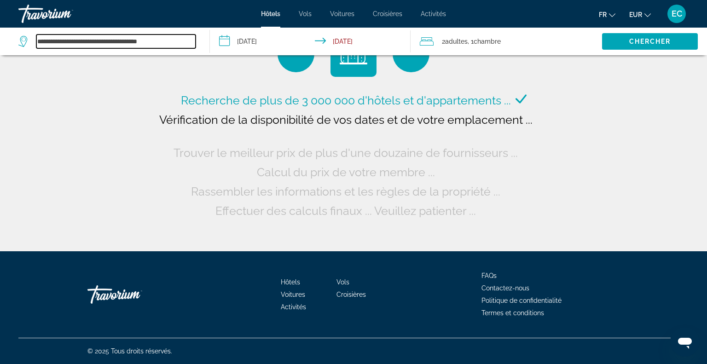
click at [86, 38] on input "**********" at bounding box center [115, 42] width 159 height 14
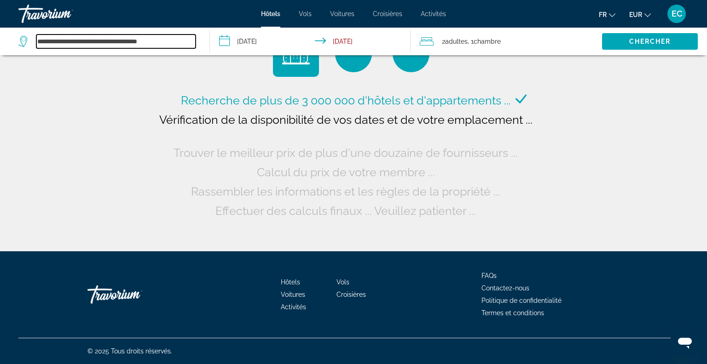
click at [86, 38] on input "**********" at bounding box center [115, 42] width 159 height 14
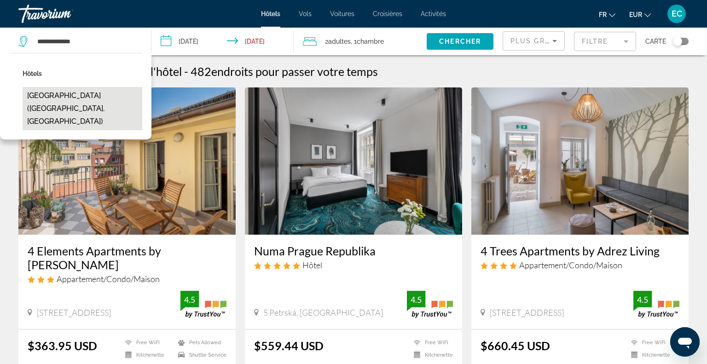
click at [51, 116] on button "Zleep Hotel Prague (Prague, CZ)" at bounding box center [83, 108] width 120 height 43
type input "**********"
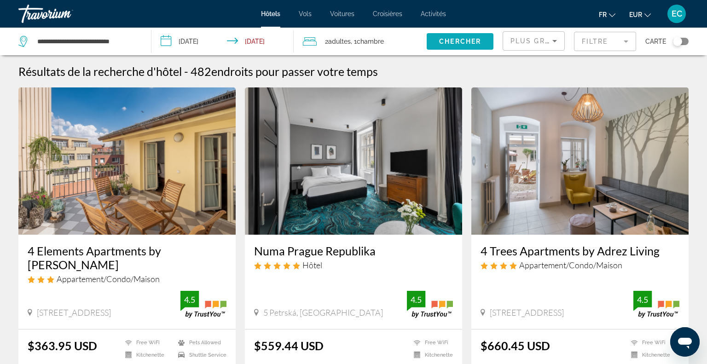
click at [456, 40] on span "Chercher" at bounding box center [460, 41] width 42 height 7
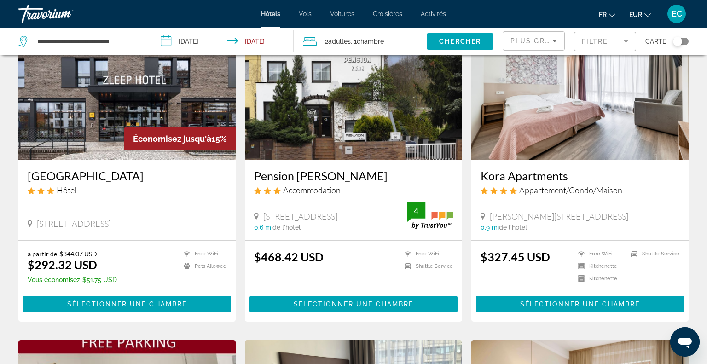
scroll to position [76, 0]
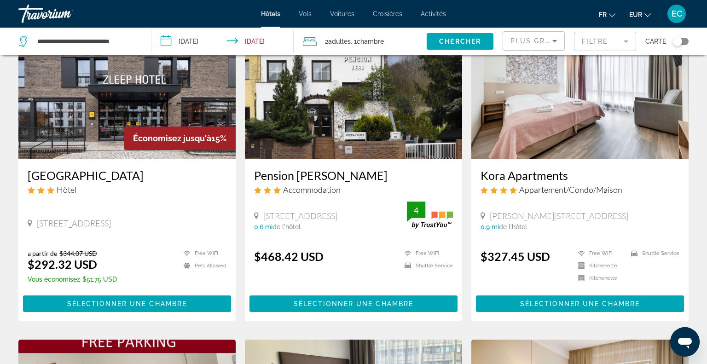
click at [654, 11] on ul "fr English Español Français Italiano Português русский EUR USD ($) MXN (Mex$) C…" at bounding box center [632, 13] width 66 height 15
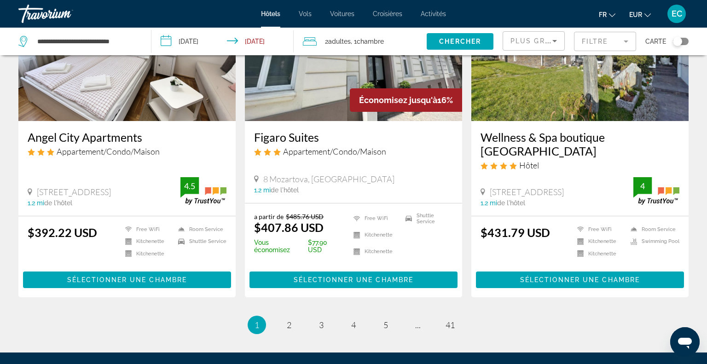
scroll to position [1225, 0]
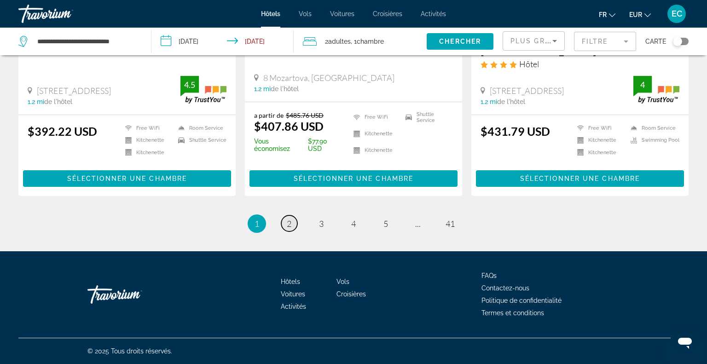
click at [290, 226] on span "2" at bounding box center [289, 224] width 5 height 10
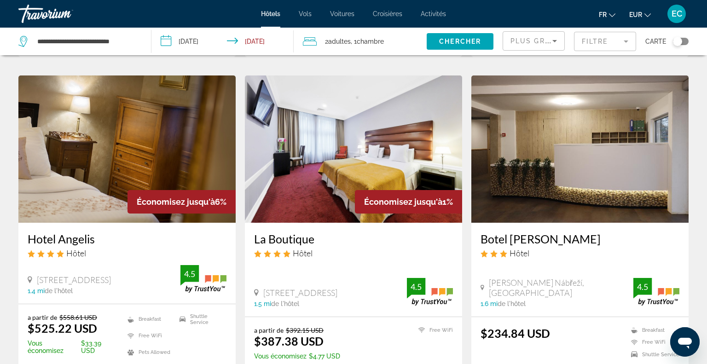
scroll to position [1051, 0]
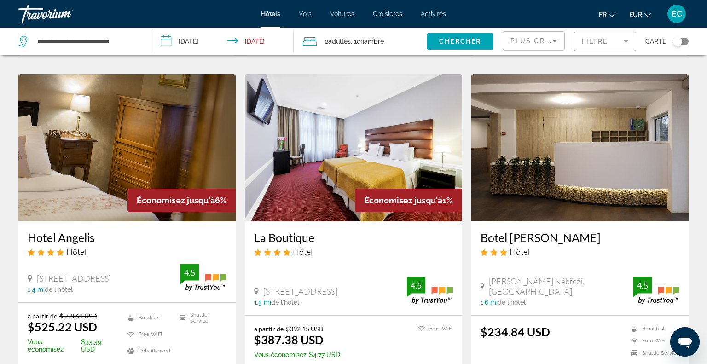
click at [492, 231] on h3 "Botel [PERSON_NAME]" at bounding box center [580, 238] width 199 height 14
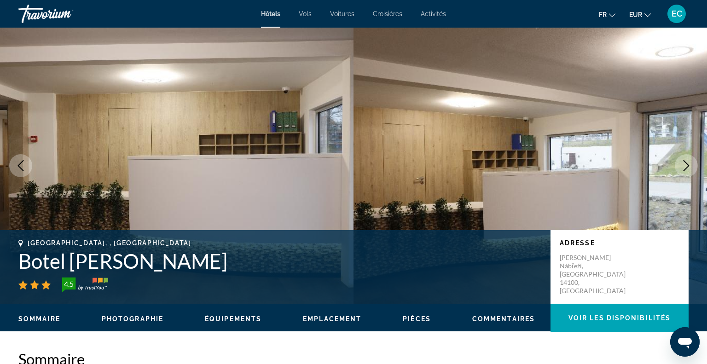
click at [685, 168] on icon "Next image" at bounding box center [686, 165] width 11 height 11
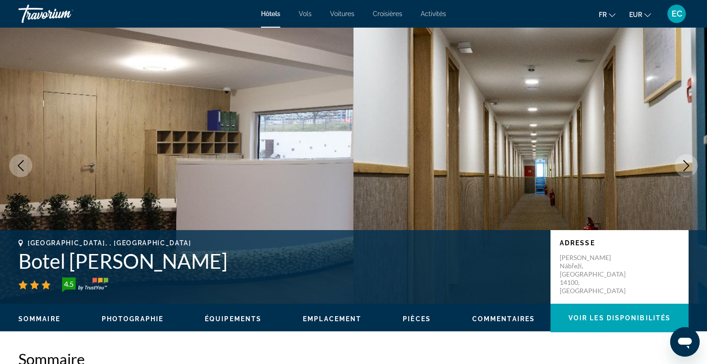
click at [685, 168] on icon "Next image" at bounding box center [686, 165] width 11 height 11
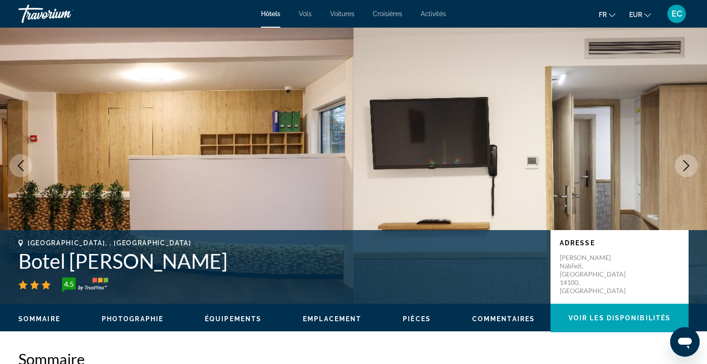
click at [685, 168] on icon "Next image" at bounding box center [686, 165] width 11 height 11
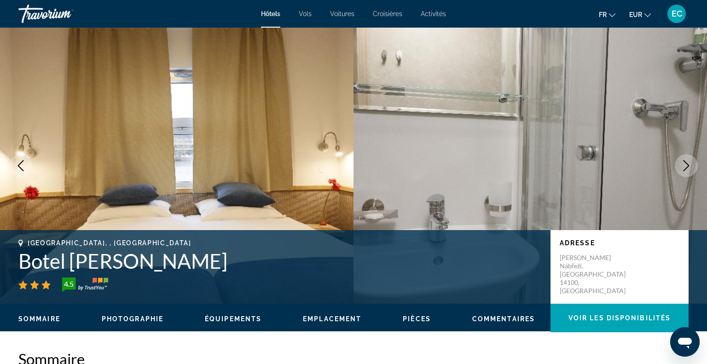
click at [685, 168] on icon "Next image" at bounding box center [686, 165] width 11 height 11
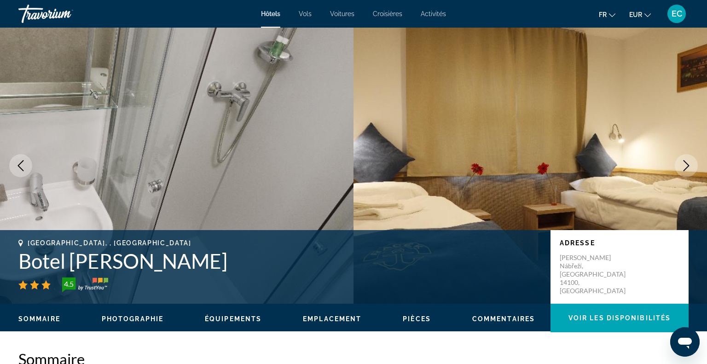
click at [685, 168] on icon "Next image" at bounding box center [686, 165] width 11 height 11
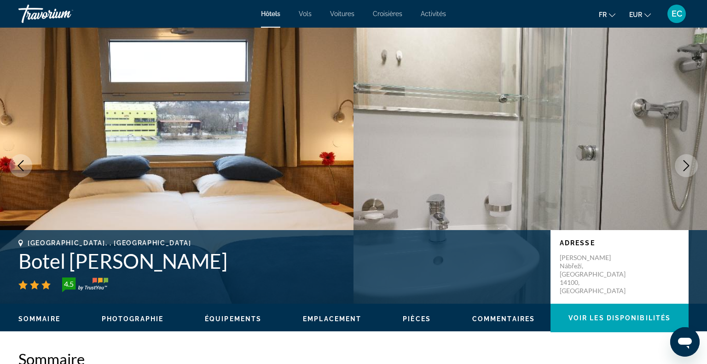
click at [685, 168] on icon "Next image" at bounding box center [686, 165] width 11 height 11
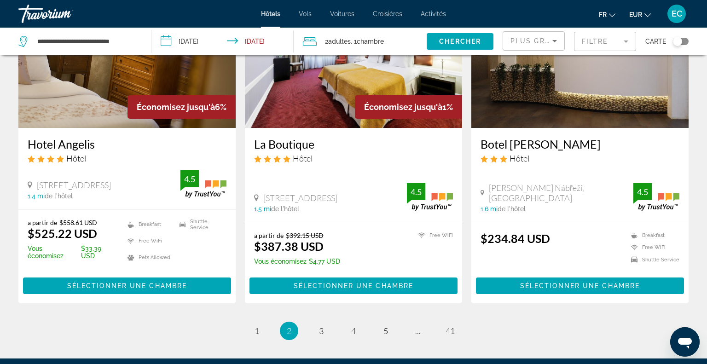
scroll to position [1145, 0]
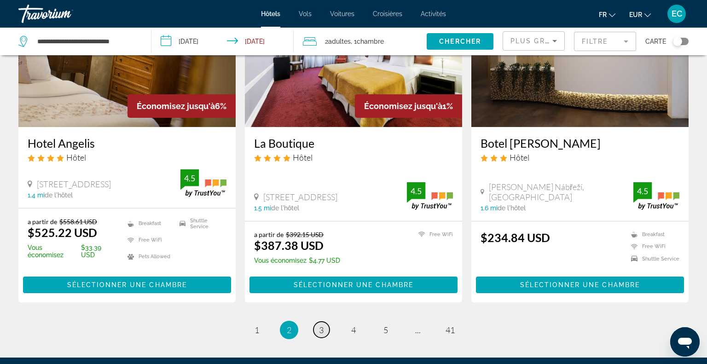
click at [321, 325] on span "3" at bounding box center [321, 330] width 5 height 10
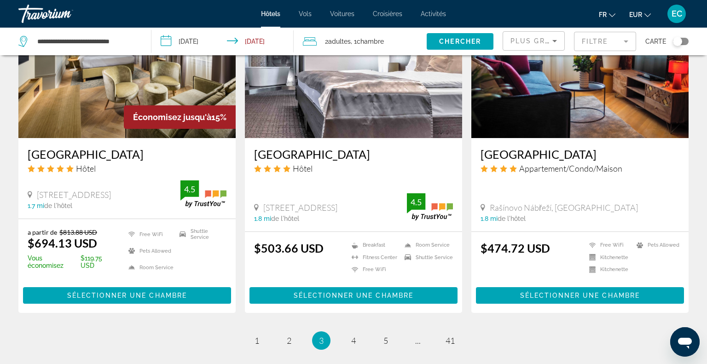
scroll to position [1128, 0]
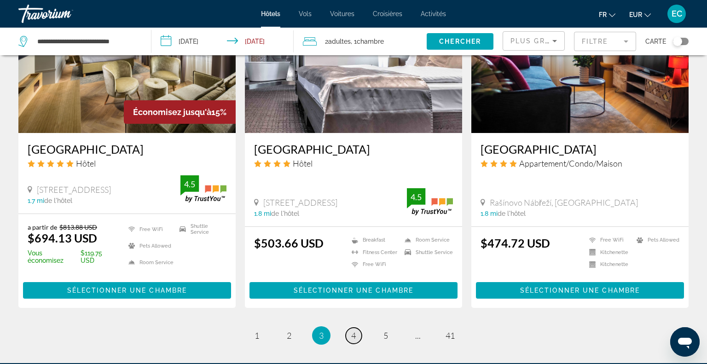
click at [351, 328] on link "page 4" at bounding box center [354, 336] width 16 height 16
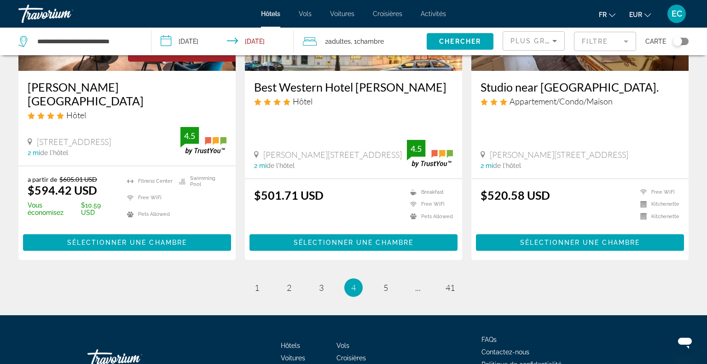
scroll to position [1175, 0]
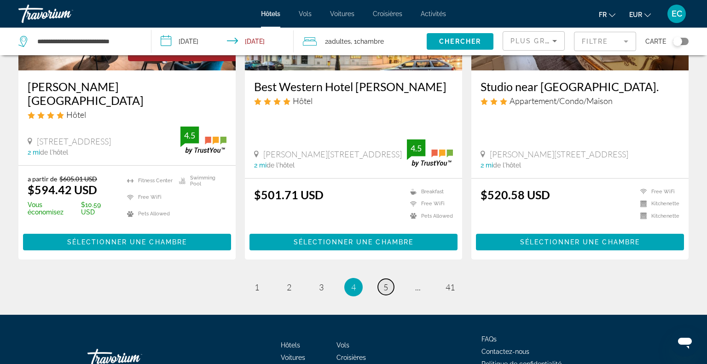
click at [382, 279] on link "page 5" at bounding box center [386, 287] width 16 height 16
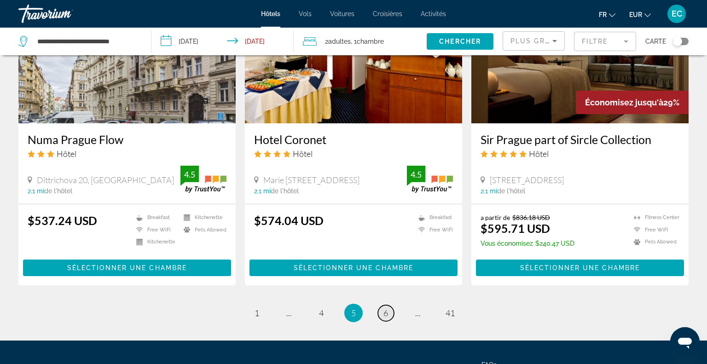
scroll to position [1133, 0]
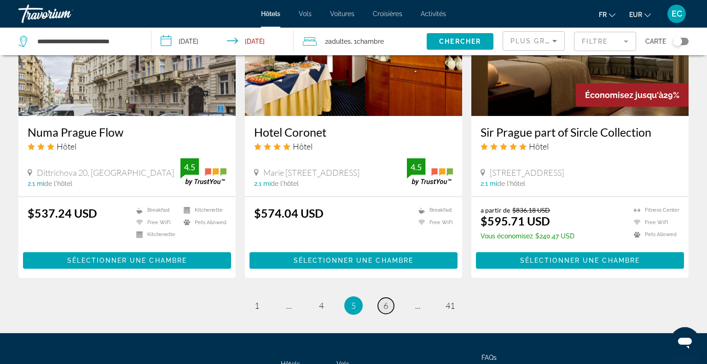
click at [391, 302] on link "page 6" at bounding box center [386, 306] width 16 height 16
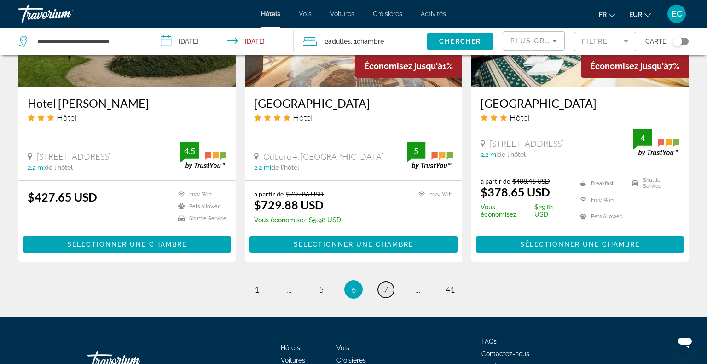
scroll to position [1221, 0]
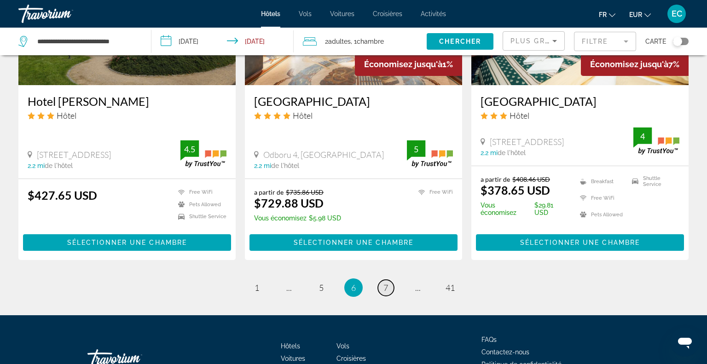
click at [389, 280] on link "page 7" at bounding box center [386, 288] width 16 height 16
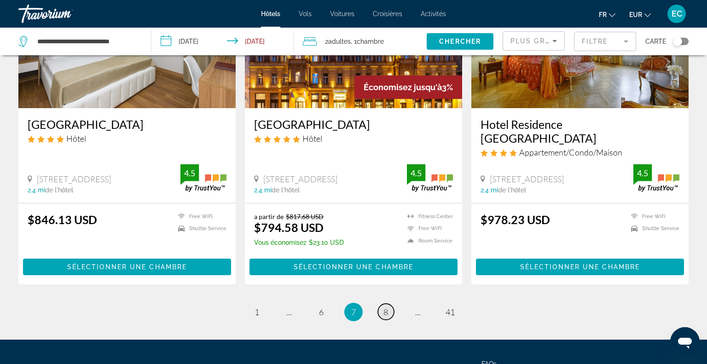
scroll to position [1164, 0]
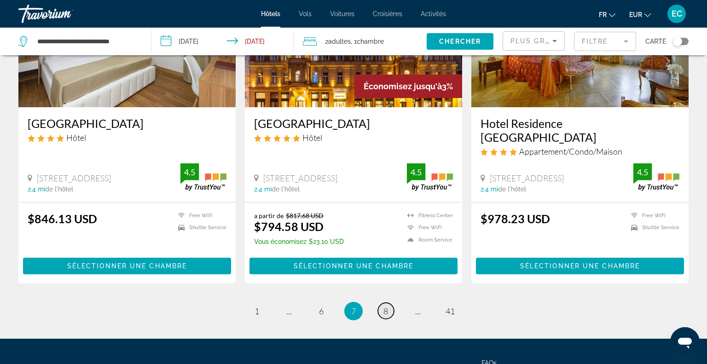
click at [387, 306] on span "8" at bounding box center [386, 311] width 5 height 10
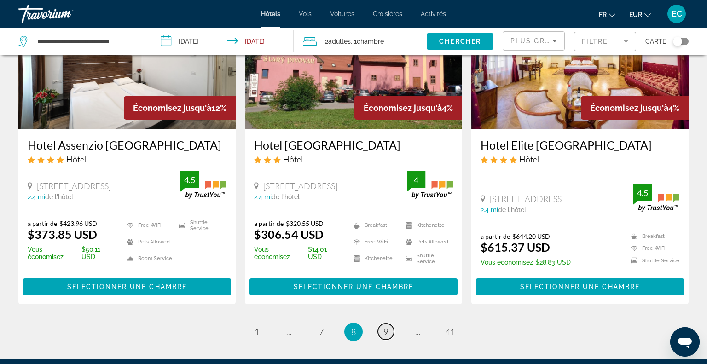
scroll to position [1131, 0]
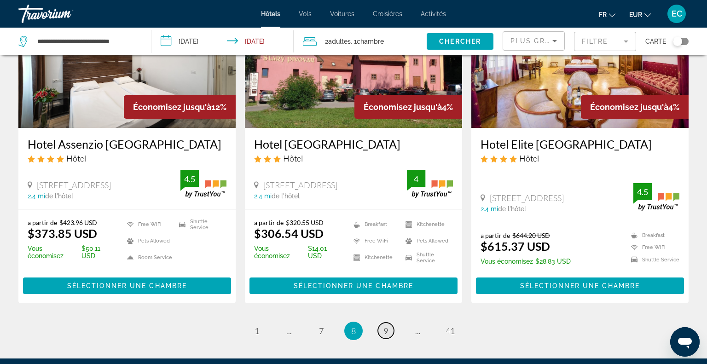
click at [389, 323] on link "page 9" at bounding box center [386, 331] width 16 height 16
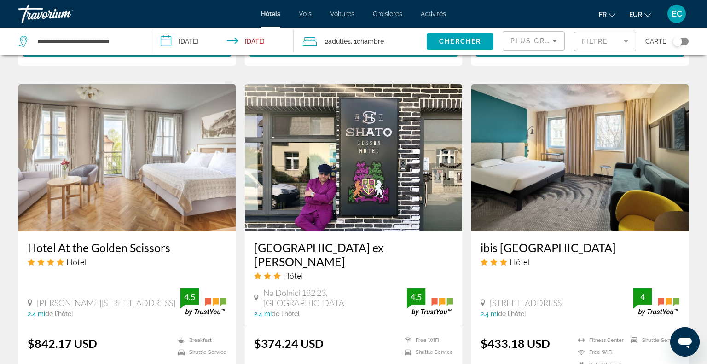
scroll to position [687, 0]
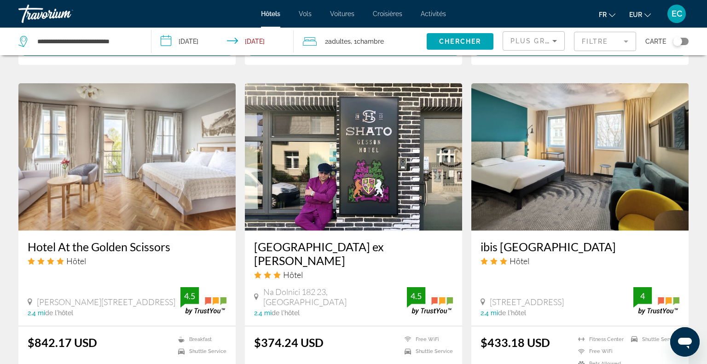
click at [338, 240] on h3 "[GEOGRAPHIC_DATA] ex [PERSON_NAME]" at bounding box center [353, 254] width 199 height 28
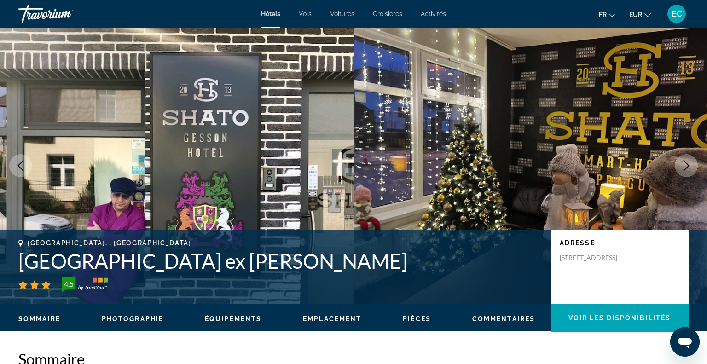
click at [685, 169] on icon "Next image" at bounding box center [687, 165] width 6 height 11
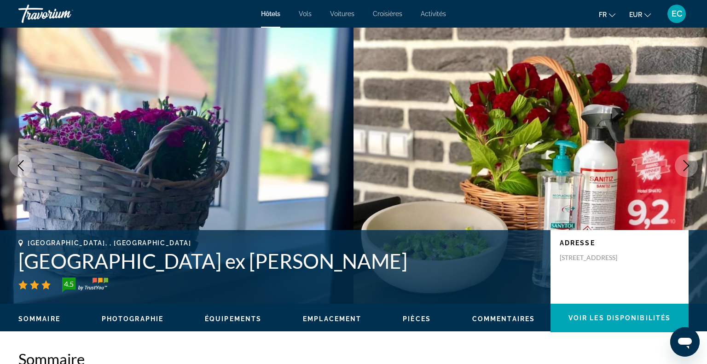
click at [685, 169] on icon "Next image" at bounding box center [687, 165] width 6 height 11
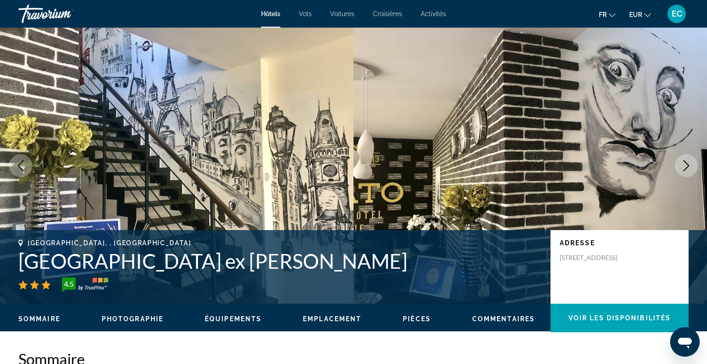
click at [685, 169] on icon "Next image" at bounding box center [687, 165] width 6 height 11
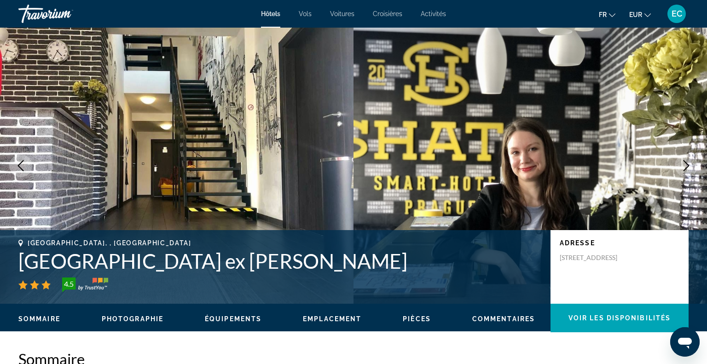
click at [685, 169] on icon "Next image" at bounding box center [687, 165] width 6 height 11
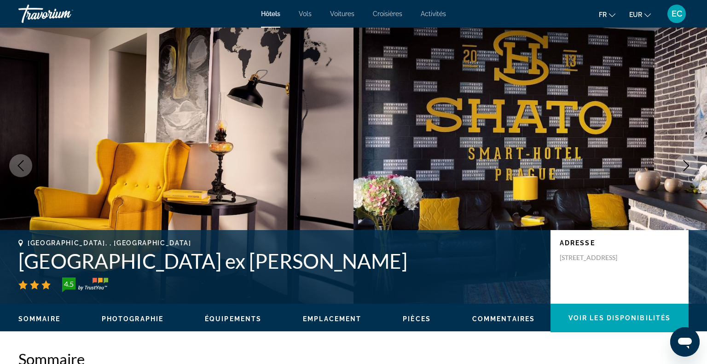
click at [685, 169] on icon "Next image" at bounding box center [687, 165] width 6 height 11
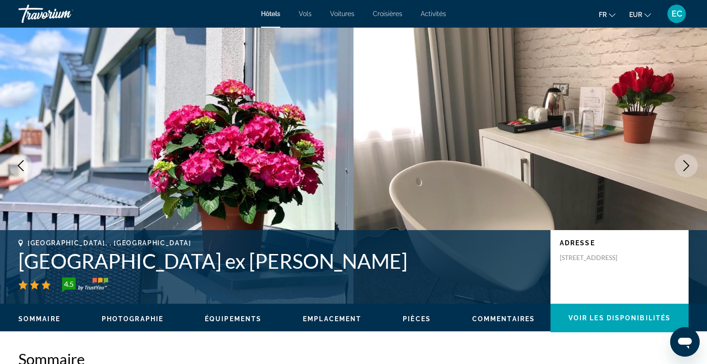
click at [685, 169] on icon "Next image" at bounding box center [687, 165] width 6 height 11
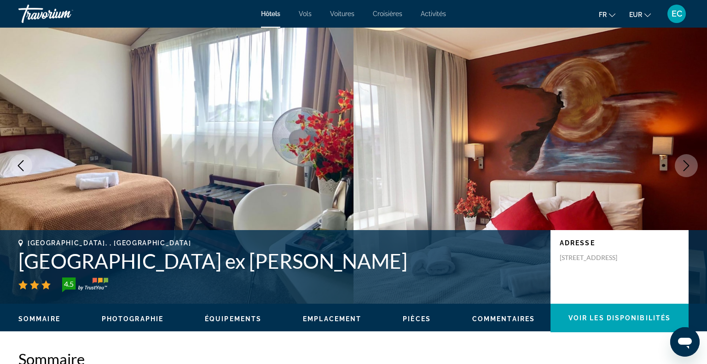
click at [685, 169] on icon "Next image" at bounding box center [687, 165] width 6 height 11
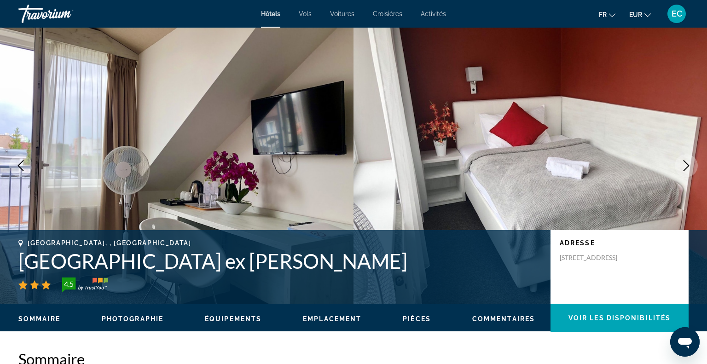
click at [685, 169] on icon "Next image" at bounding box center [687, 165] width 6 height 11
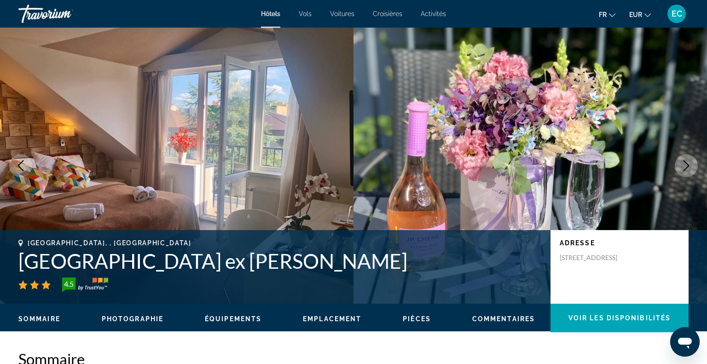
click at [685, 169] on icon "Next image" at bounding box center [687, 165] width 6 height 11
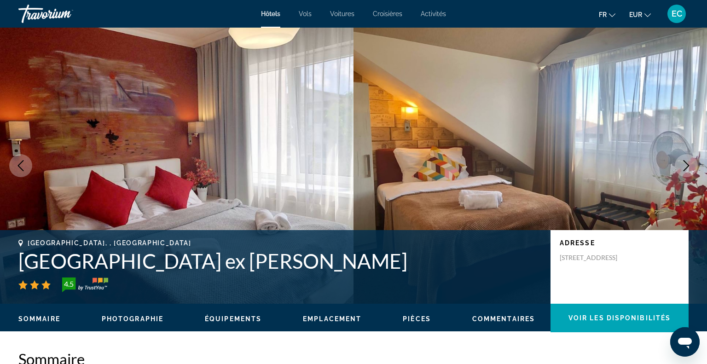
click at [685, 169] on icon "Next image" at bounding box center [687, 165] width 6 height 11
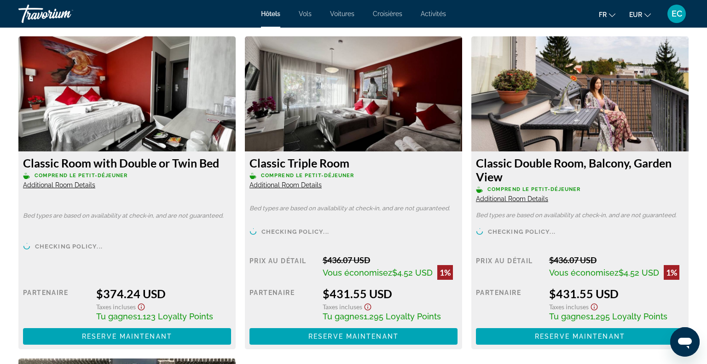
scroll to position [1269, 0]
